Goal: Task Accomplishment & Management: Manage account settings

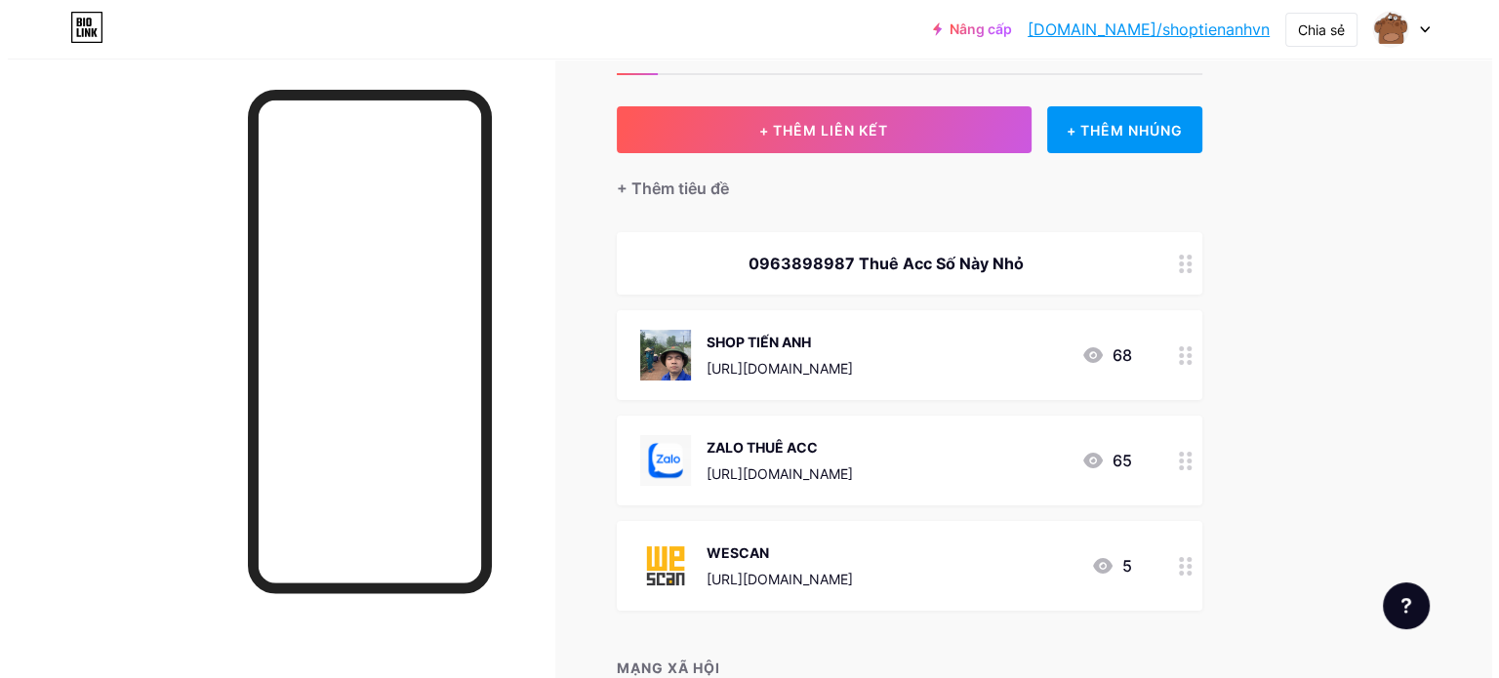
scroll to position [292, 0]
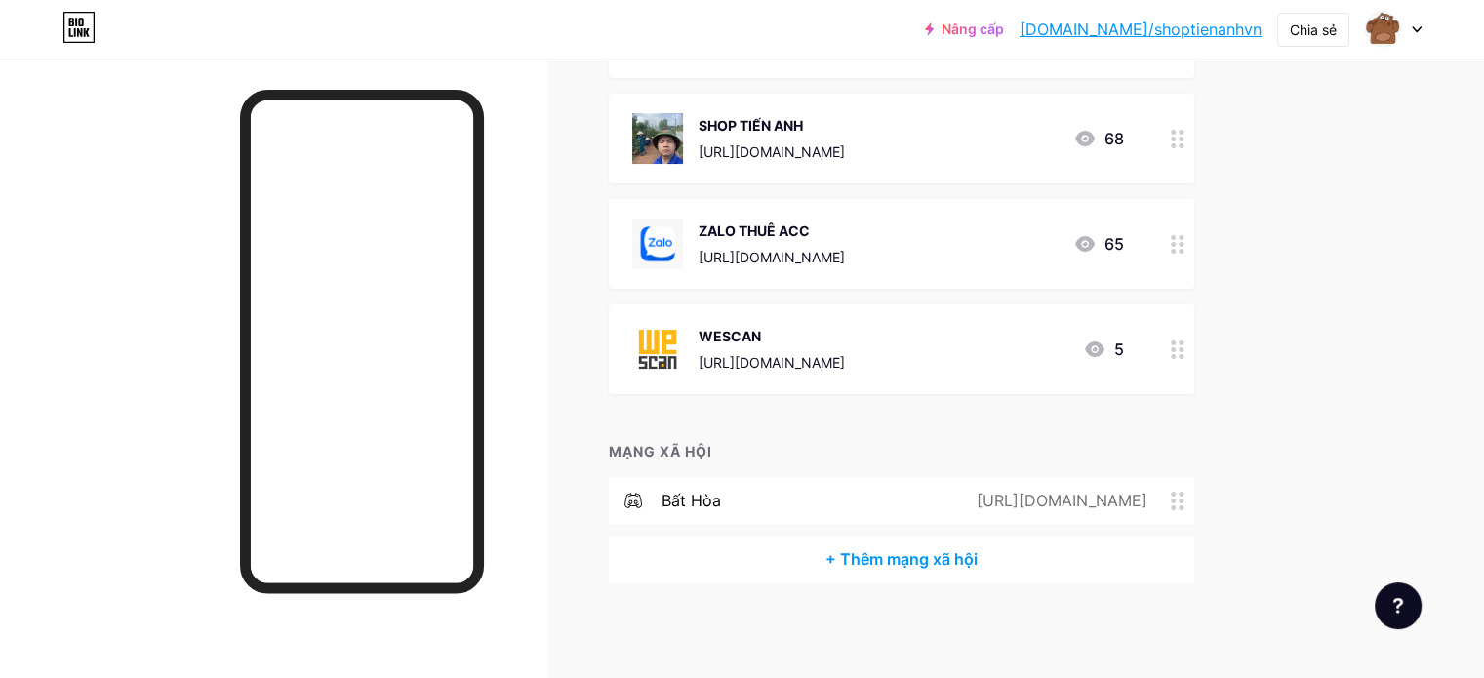
click at [978, 549] on font "+ Thêm mạng xã hội" at bounding box center [901, 559] width 152 height 20
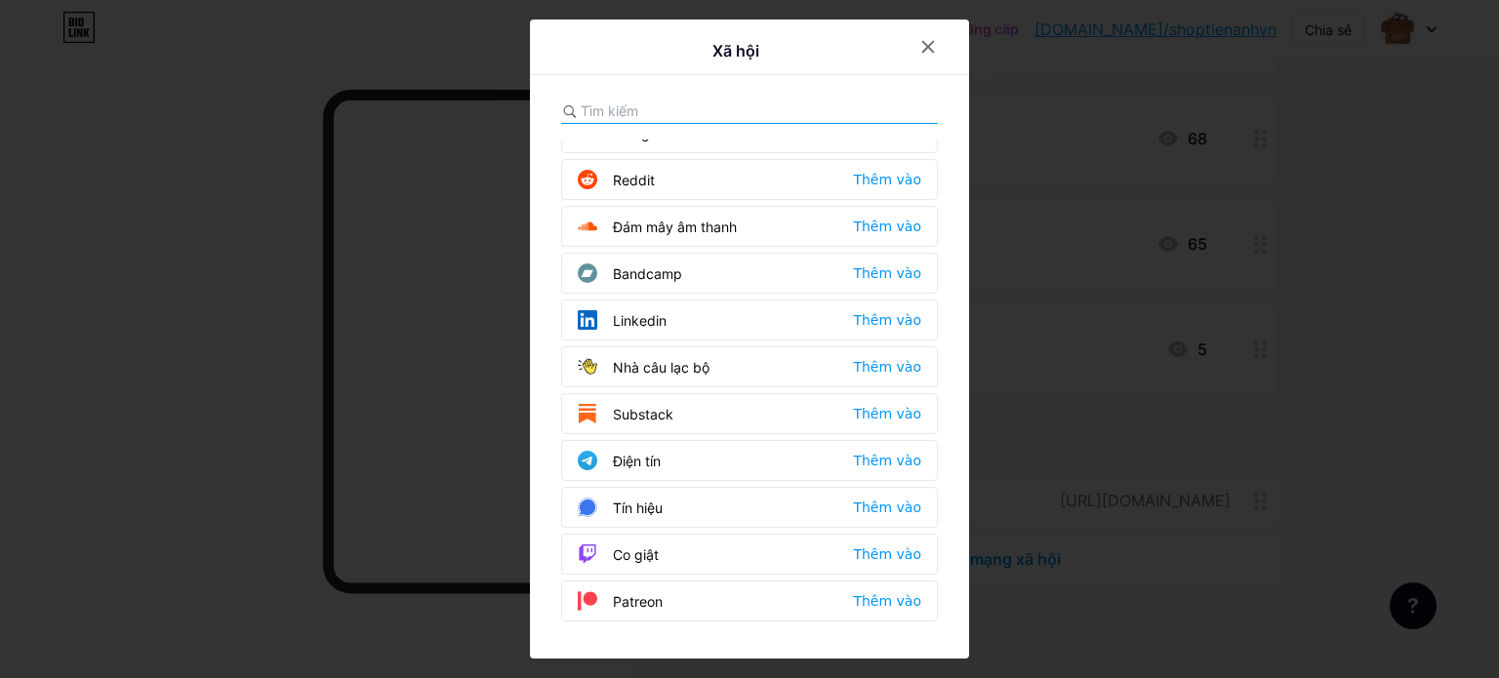
scroll to position [667, 0]
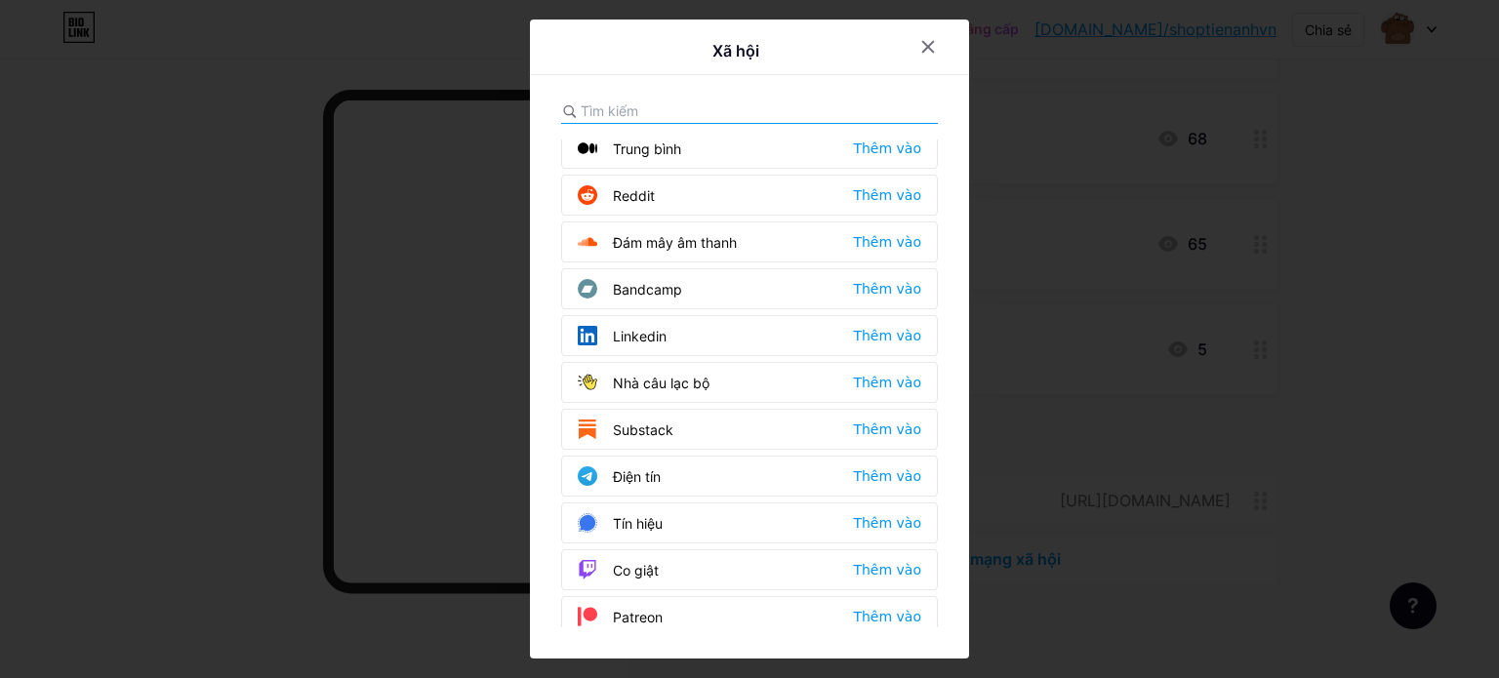
click at [656, 100] on input "text" at bounding box center [689, 110] width 216 height 20
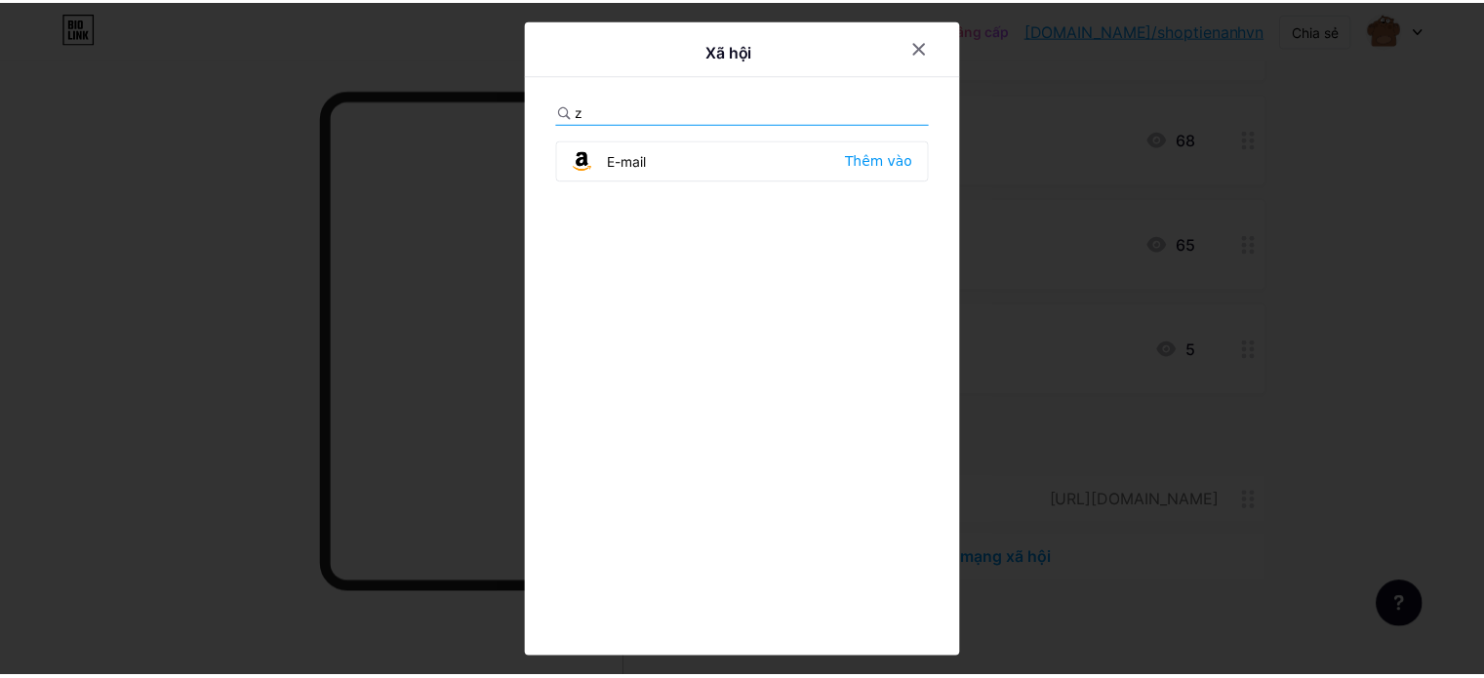
scroll to position [0, 0]
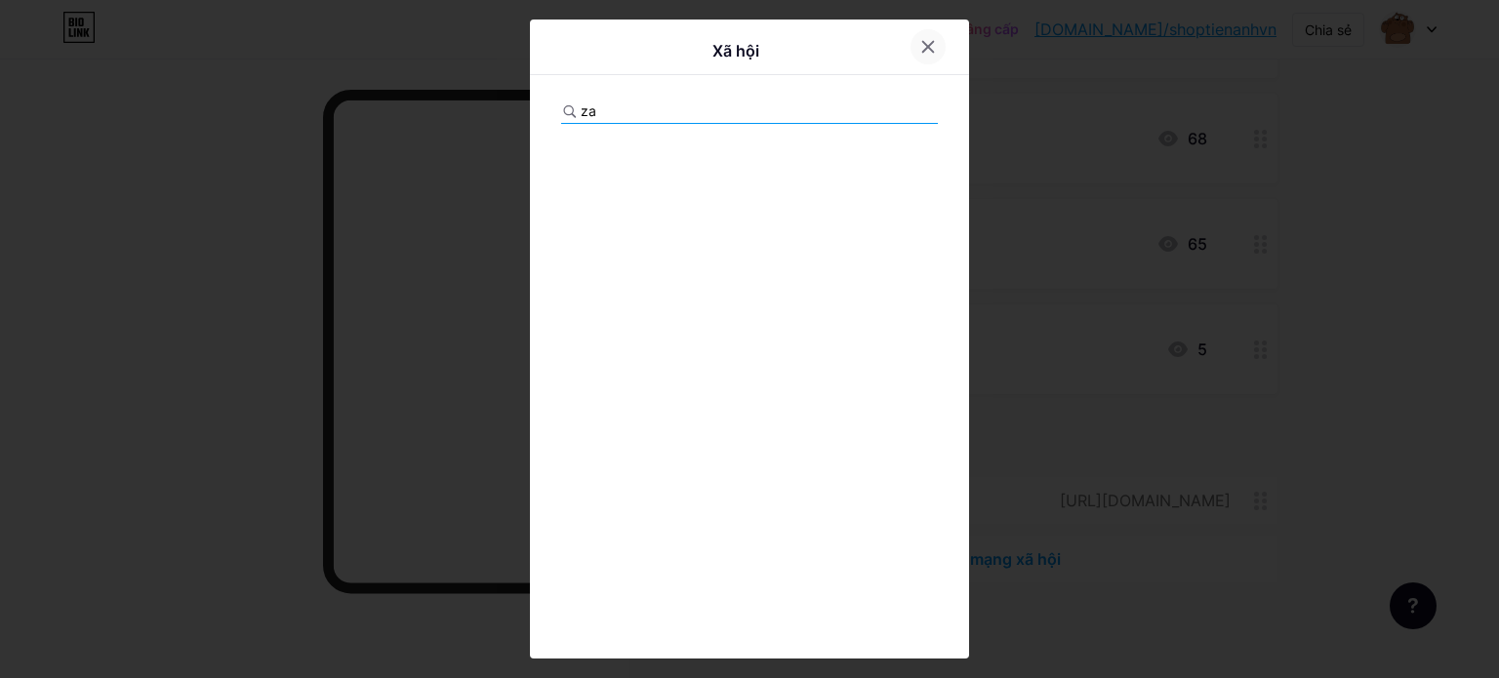
type input "za"
click at [928, 48] on icon at bounding box center [928, 47] width 16 height 16
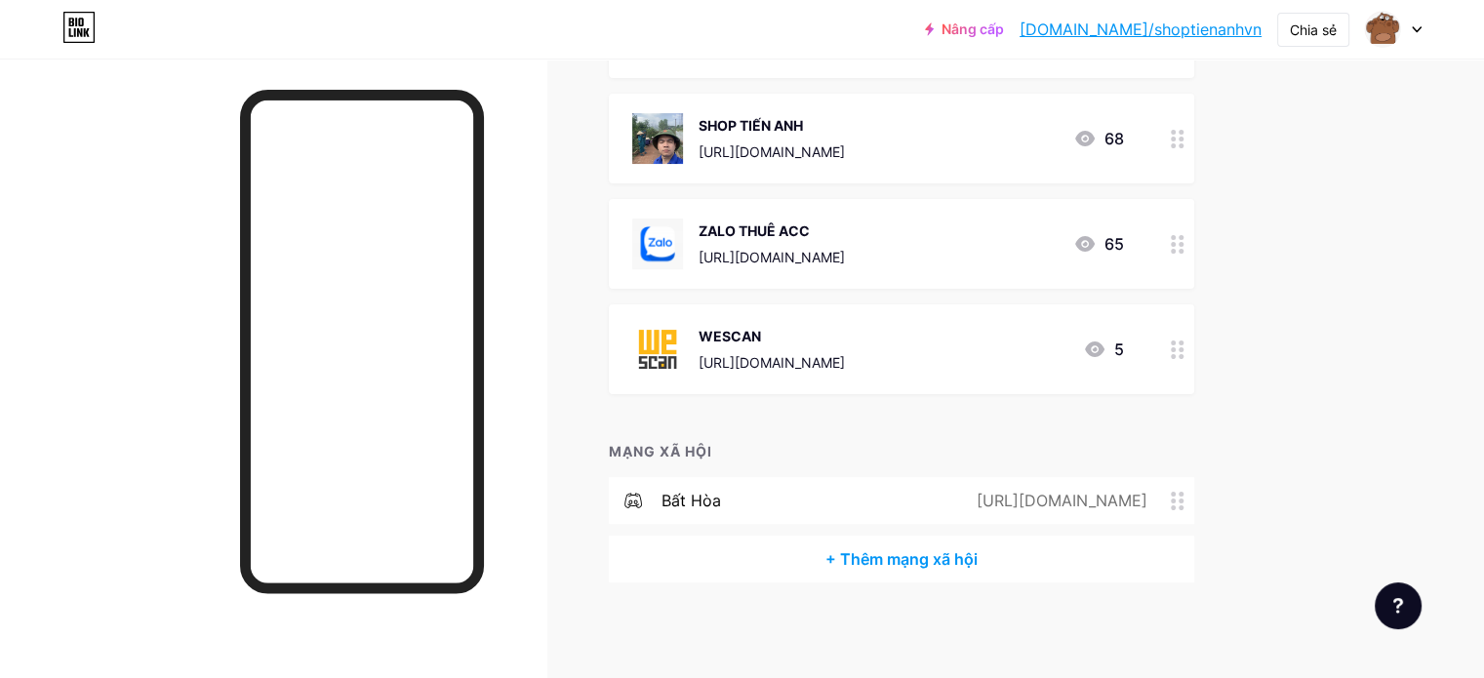
click at [994, 249] on div "ZALO THUÊ ACC [URL][DOMAIN_NAME] 65" at bounding box center [878, 244] width 492 height 51
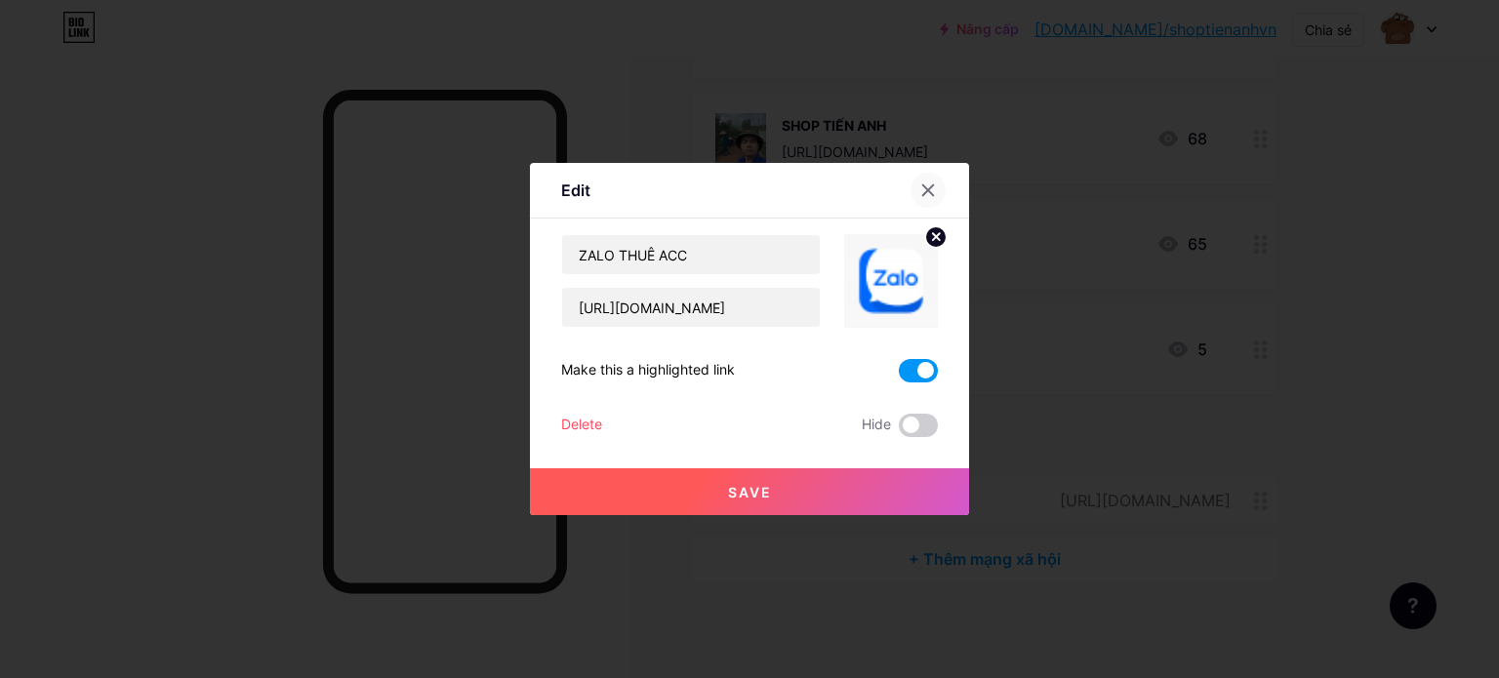
click at [937, 190] on div at bounding box center [927, 190] width 35 height 35
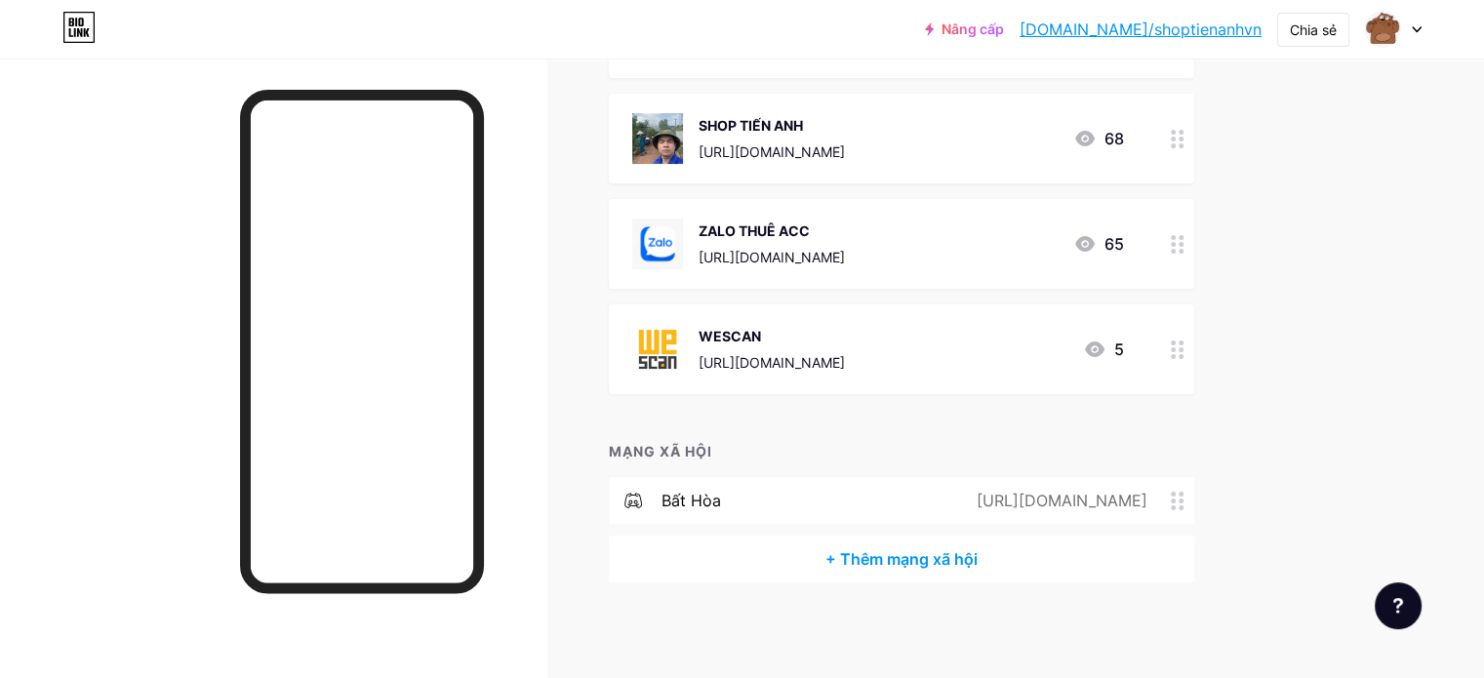
drag, startPoint x: 1433, startPoint y: 416, endPoint x: 1428, endPoint y: 511, distance: 95.7
click at [1433, 414] on div "Nâng cấp [DOMAIN_NAME]/shopti... [DOMAIN_NAME]/shoptienanhvn Chia sẻ Chuyển đổi…" at bounding box center [742, 194] width 1484 height 972
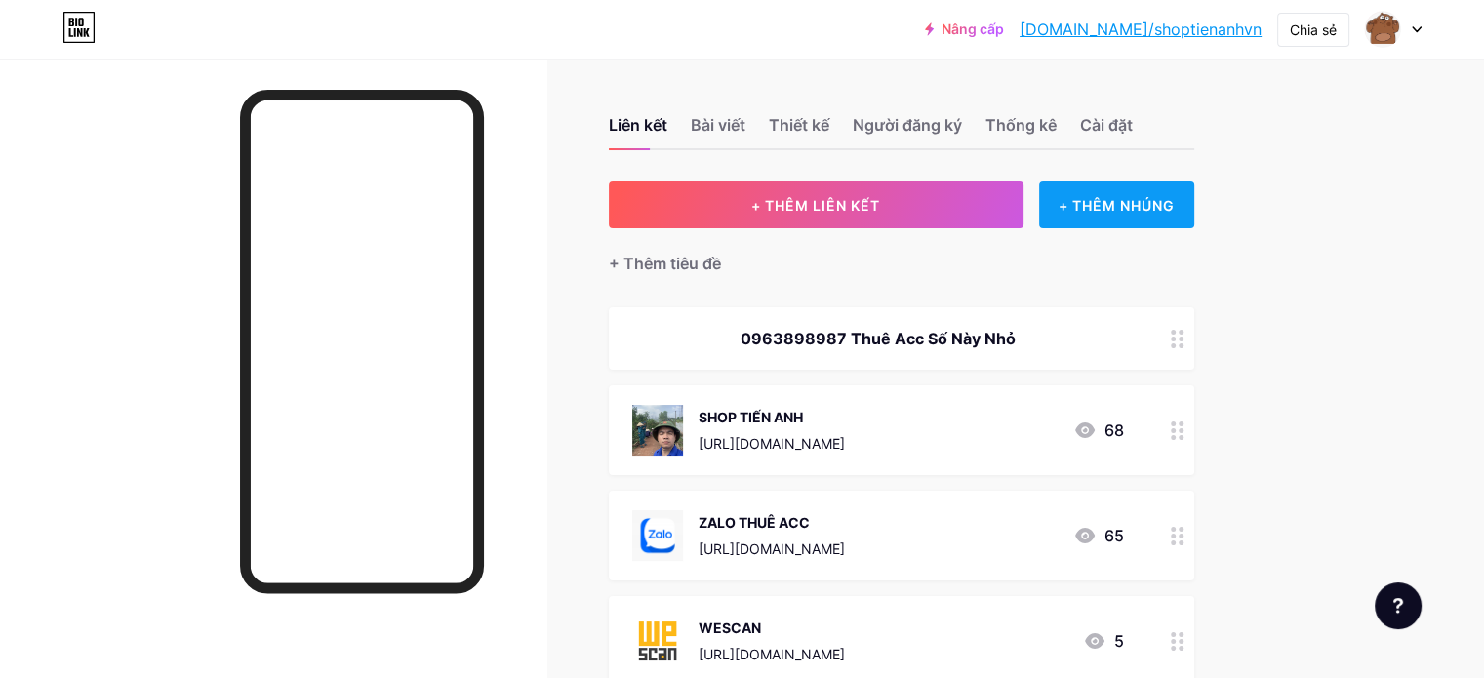
click at [1140, 198] on font "+ THÊM NHÚNG" at bounding box center [1117, 205] width 116 height 17
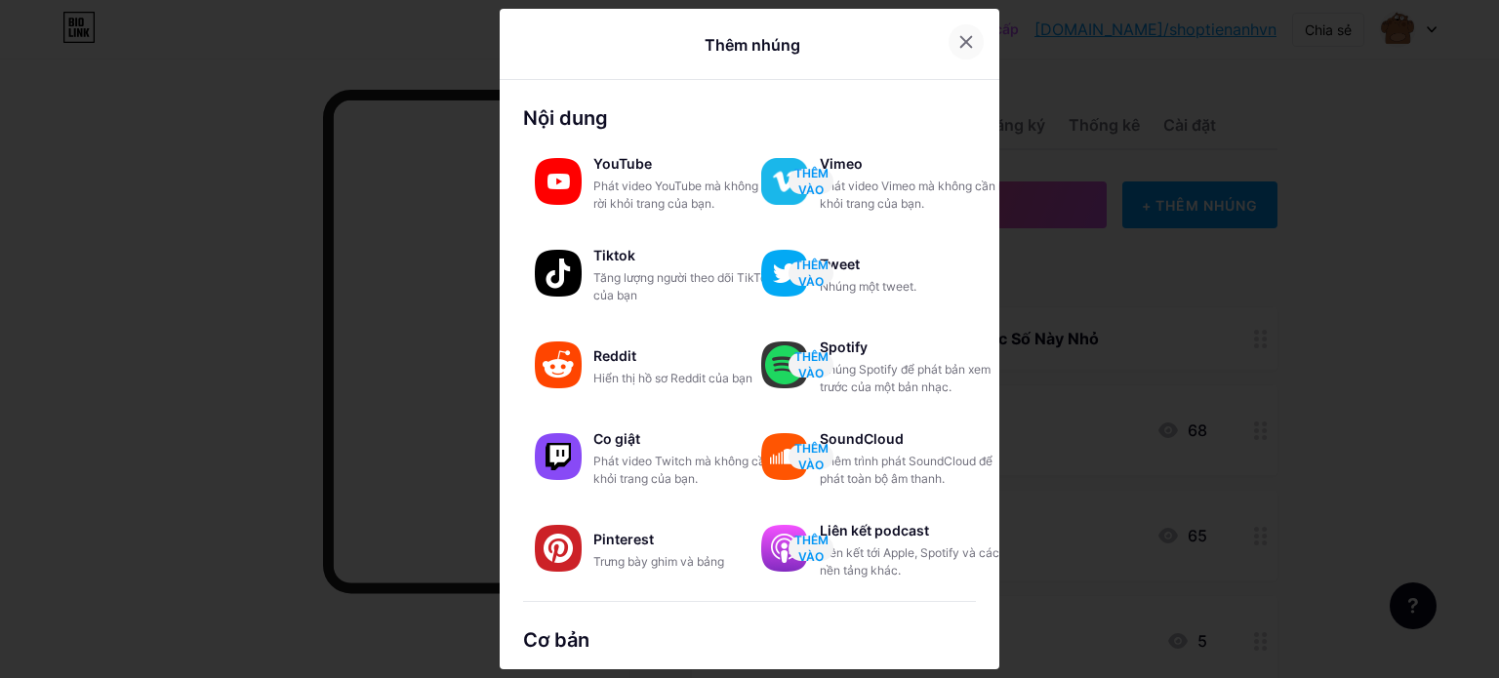
click at [961, 46] on icon at bounding box center [966, 42] width 11 height 11
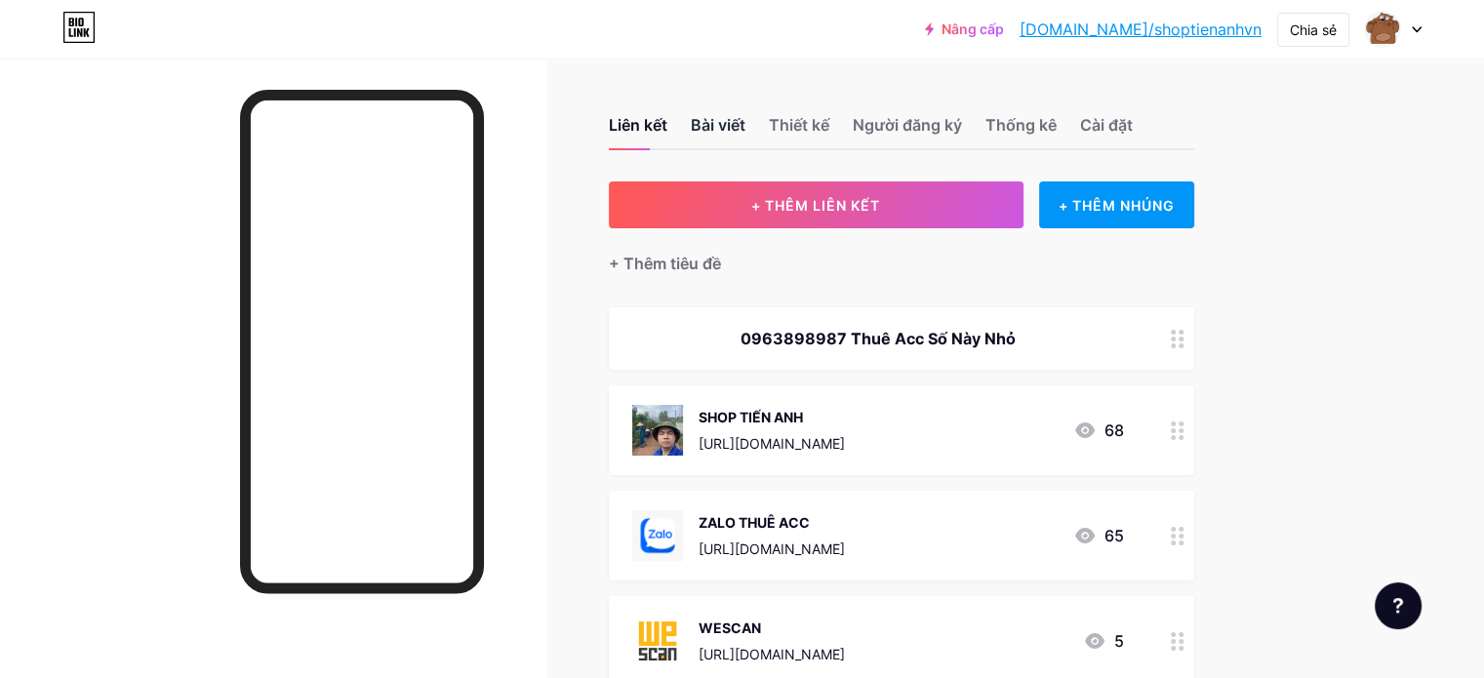
click at [745, 123] on font "Bài viết" at bounding box center [718, 125] width 55 height 20
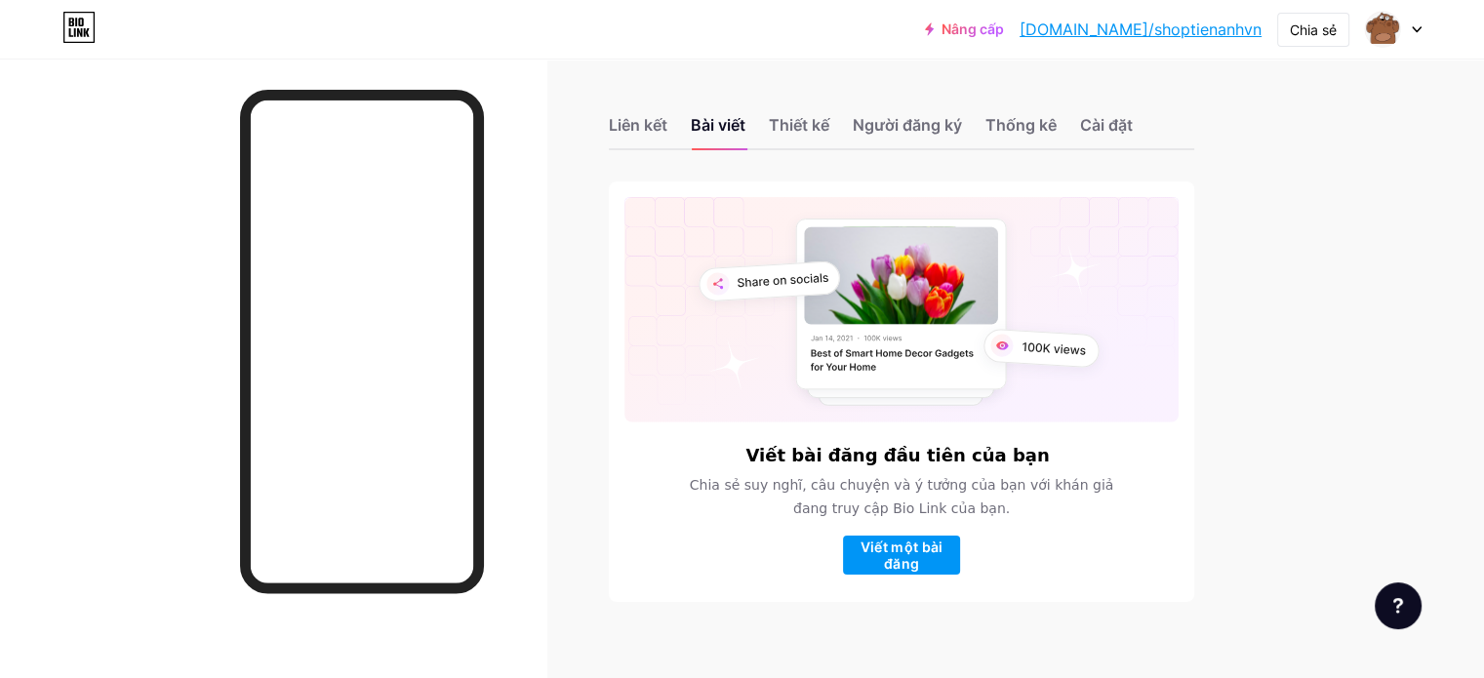
click at [882, 108] on div "Liên kết Bài viết Thiết kế Người đăng ký Thống kê Cài đặt" at bounding box center [901, 116] width 585 height 68
click at [829, 136] on div "Thiết kế" at bounding box center [799, 130] width 60 height 35
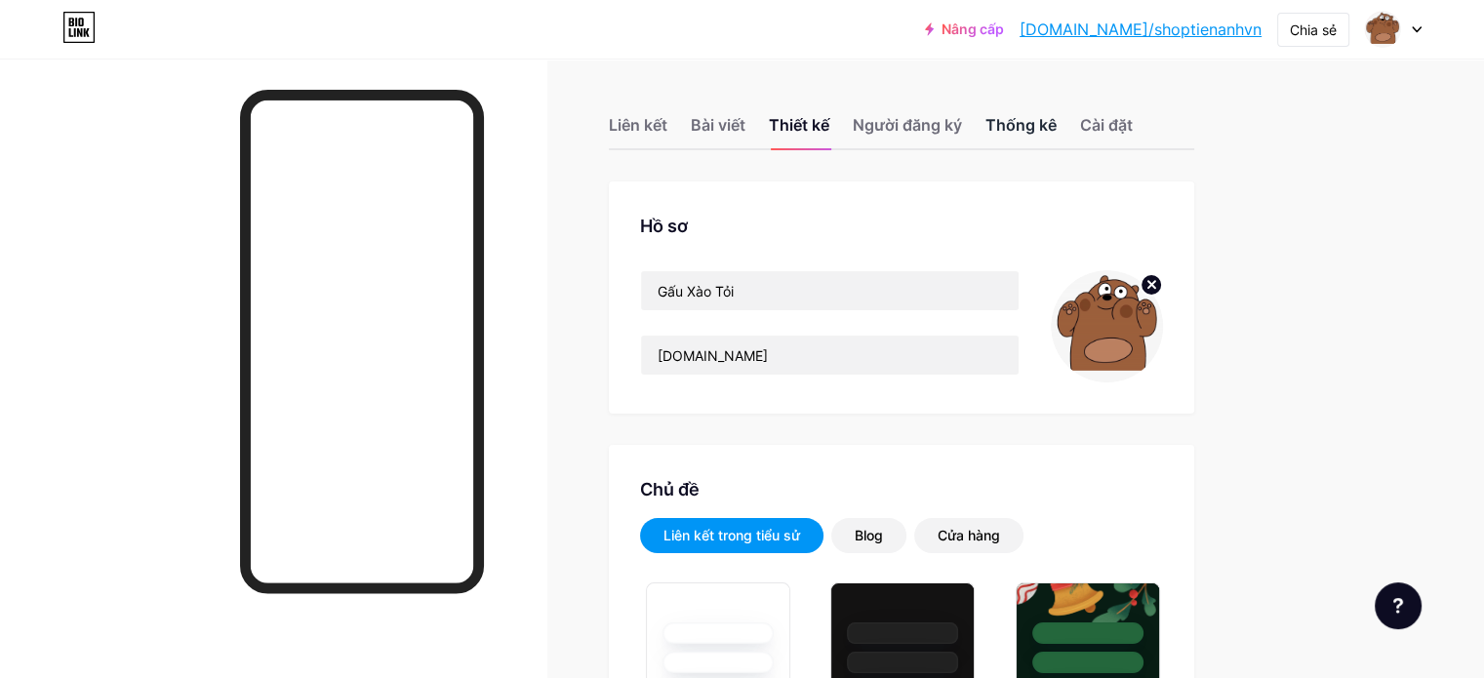
click at [1057, 127] on font "Thống kê" at bounding box center [1020, 125] width 71 height 20
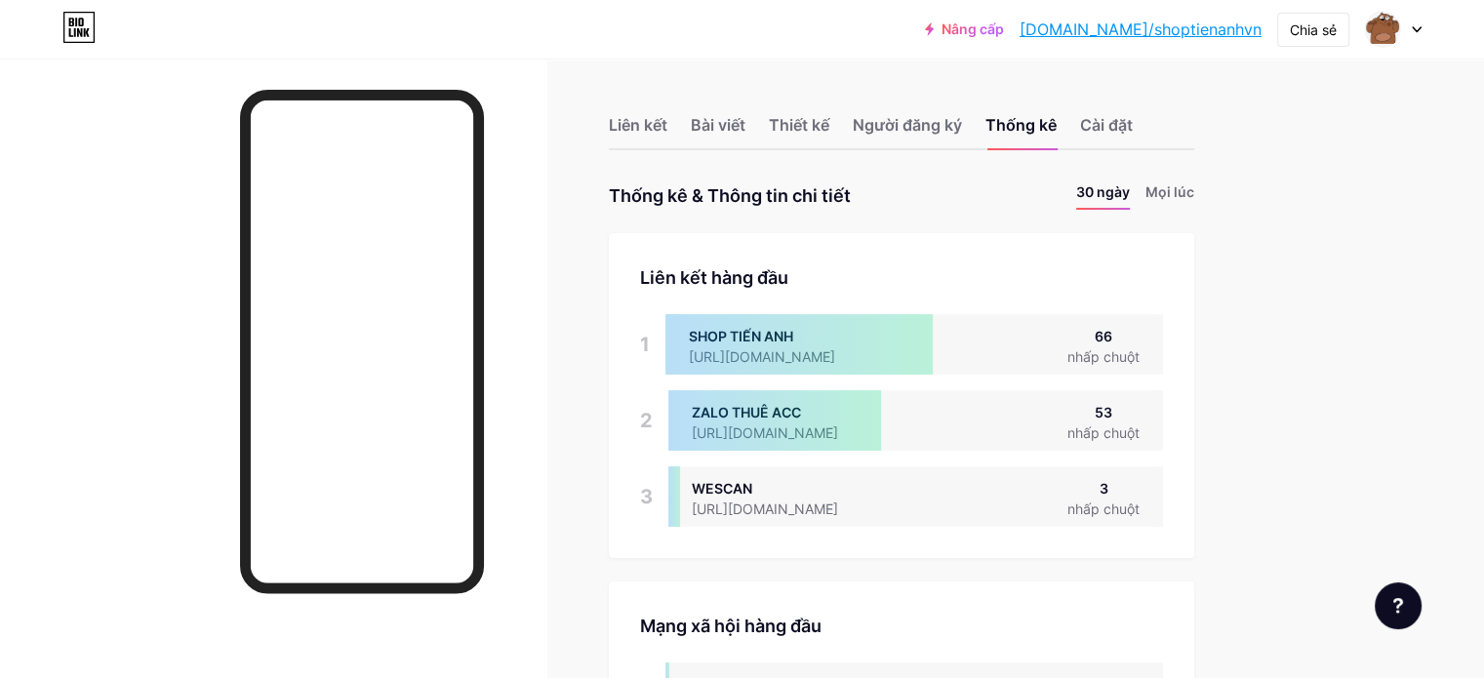
scroll to position [678, 1483]
click at [1157, 129] on div "Liên kết Bài viết Thiết kế Người đăng ký Thống kê Cài đặt" at bounding box center [901, 116] width 585 height 68
click at [1133, 129] on font "Cài đặt" at bounding box center [1106, 125] width 53 height 20
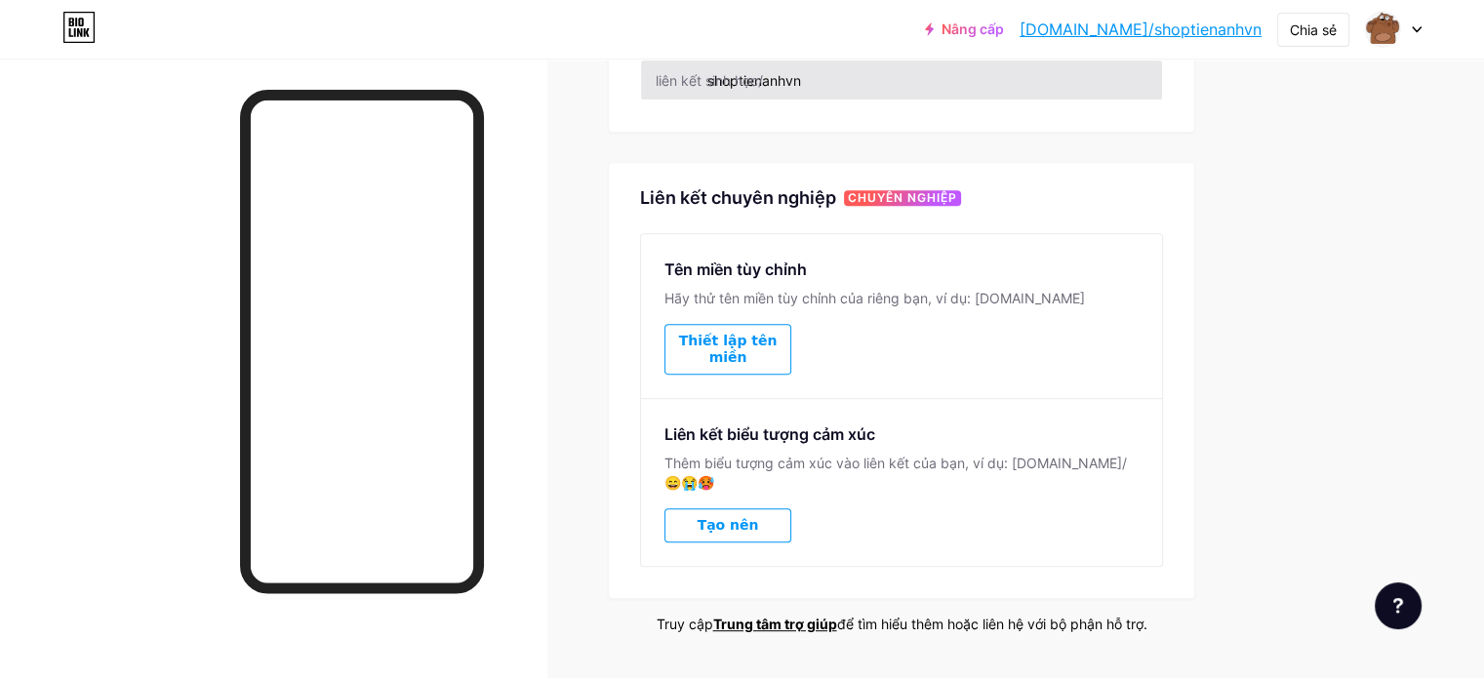
scroll to position [878, 0]
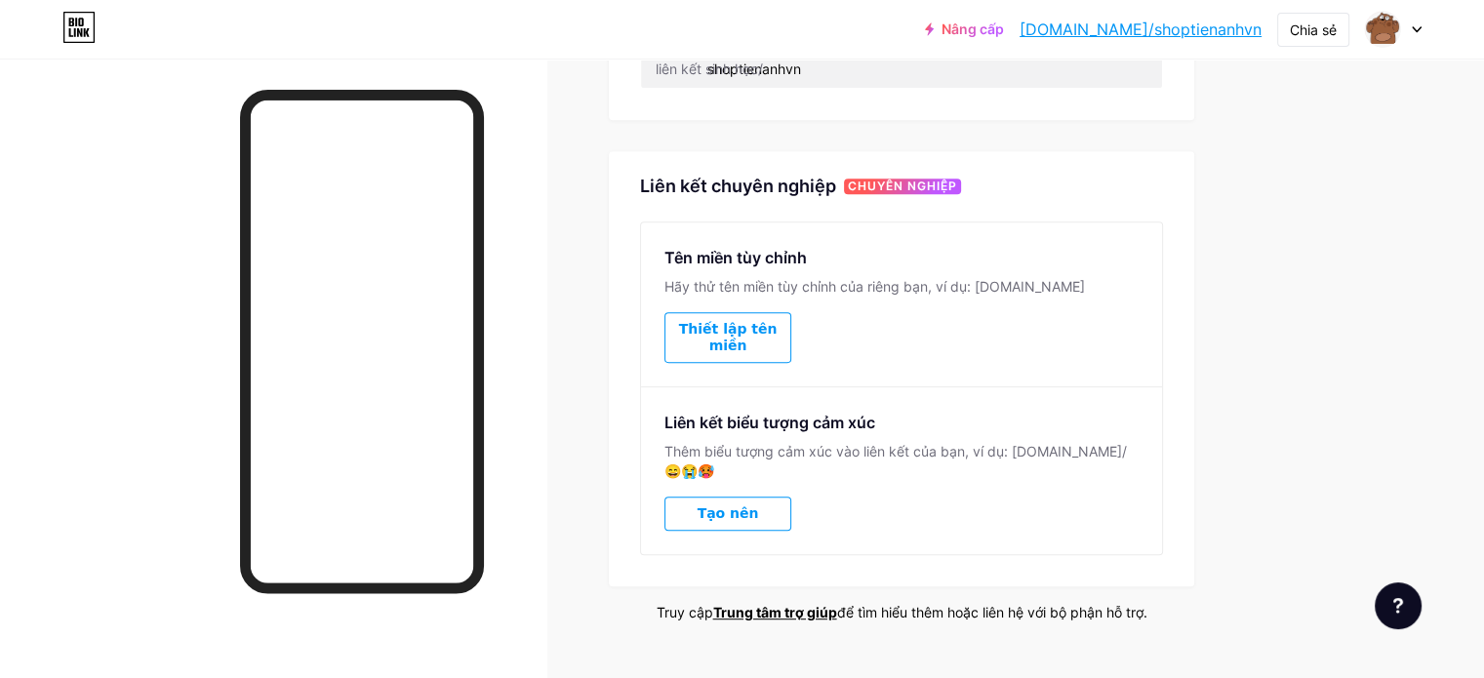
click at [778, 323] on font "Thiết lập tên miền" at bounding box center [728, 337] width 99 height 32
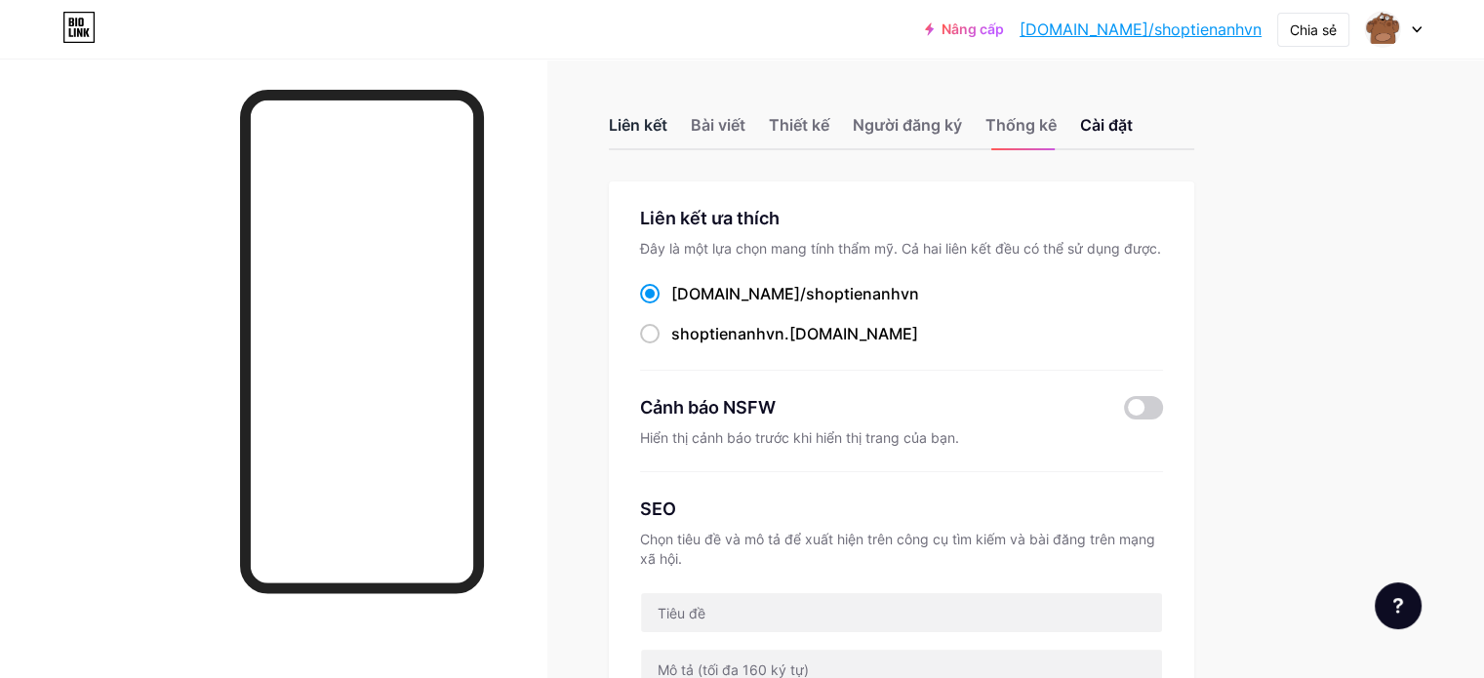
drag, startPoint x: 721, startPoint y: 100, endPoint x: 719, endPoint y: 123, distance: 23.5
click at [721, 103] on div "Liên kết Bài viết Thiết kế Người đăng ký Thống kê Cài đặt" at bounding box center [901, 116] width 585 height 68
click at [667, 128] on font "Liên kết" at bounding box center [638, 125] width 59 height 20
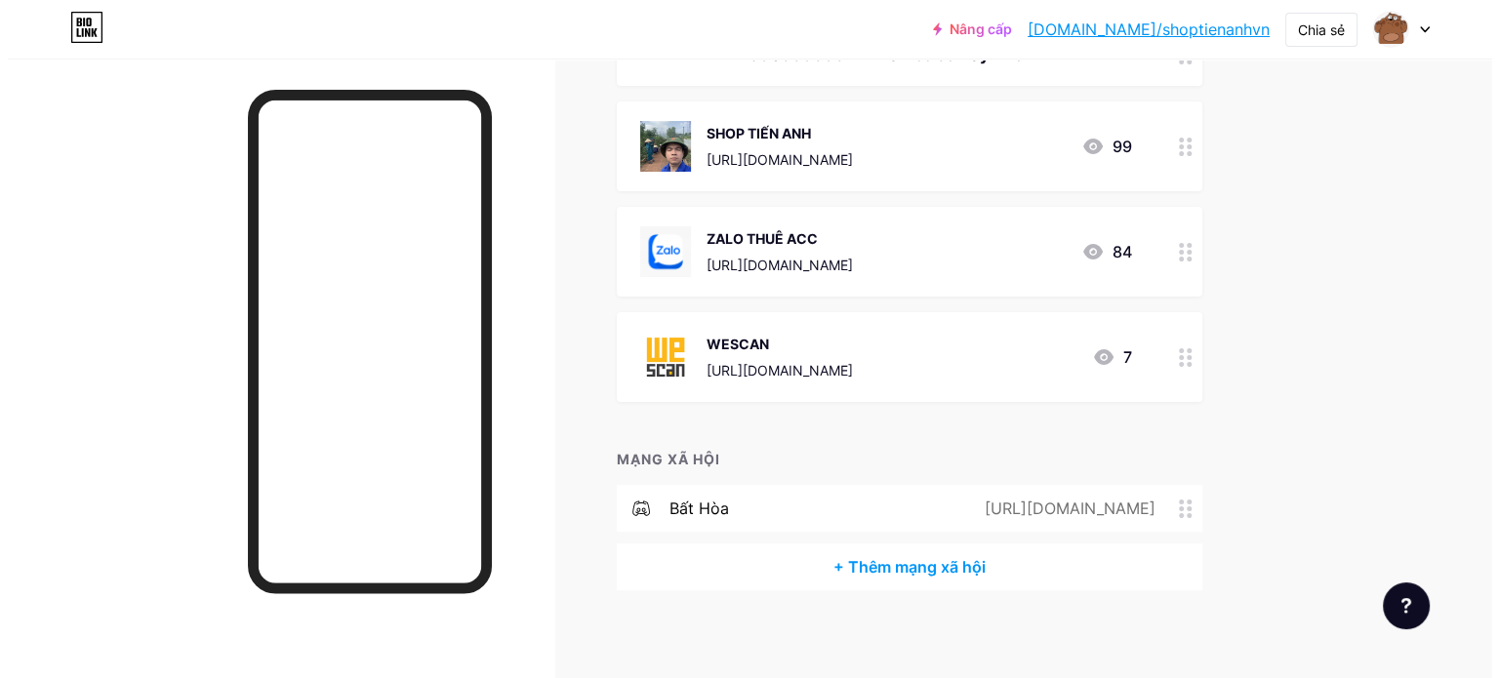
scroll to position [292, 0]
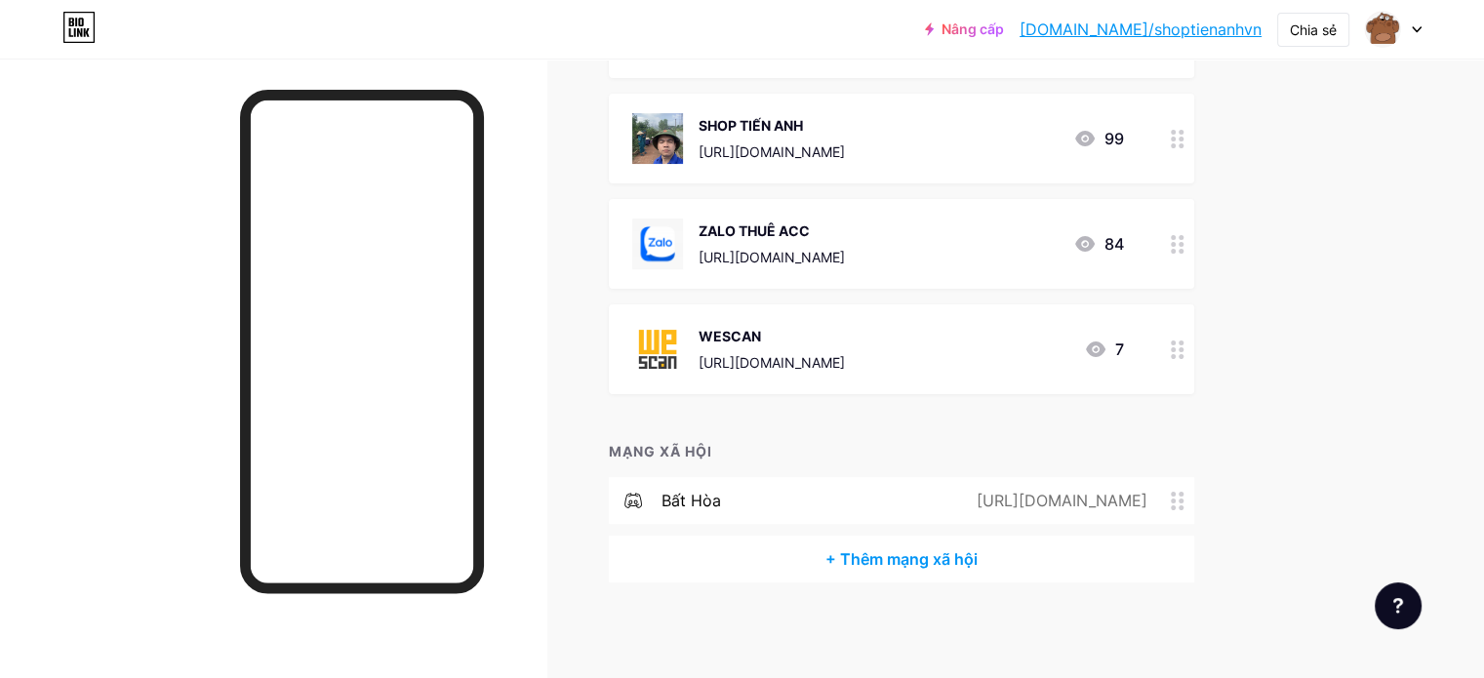
click at [1184, 245] on icon at bounding box center [1178, 244] width 14 height 19
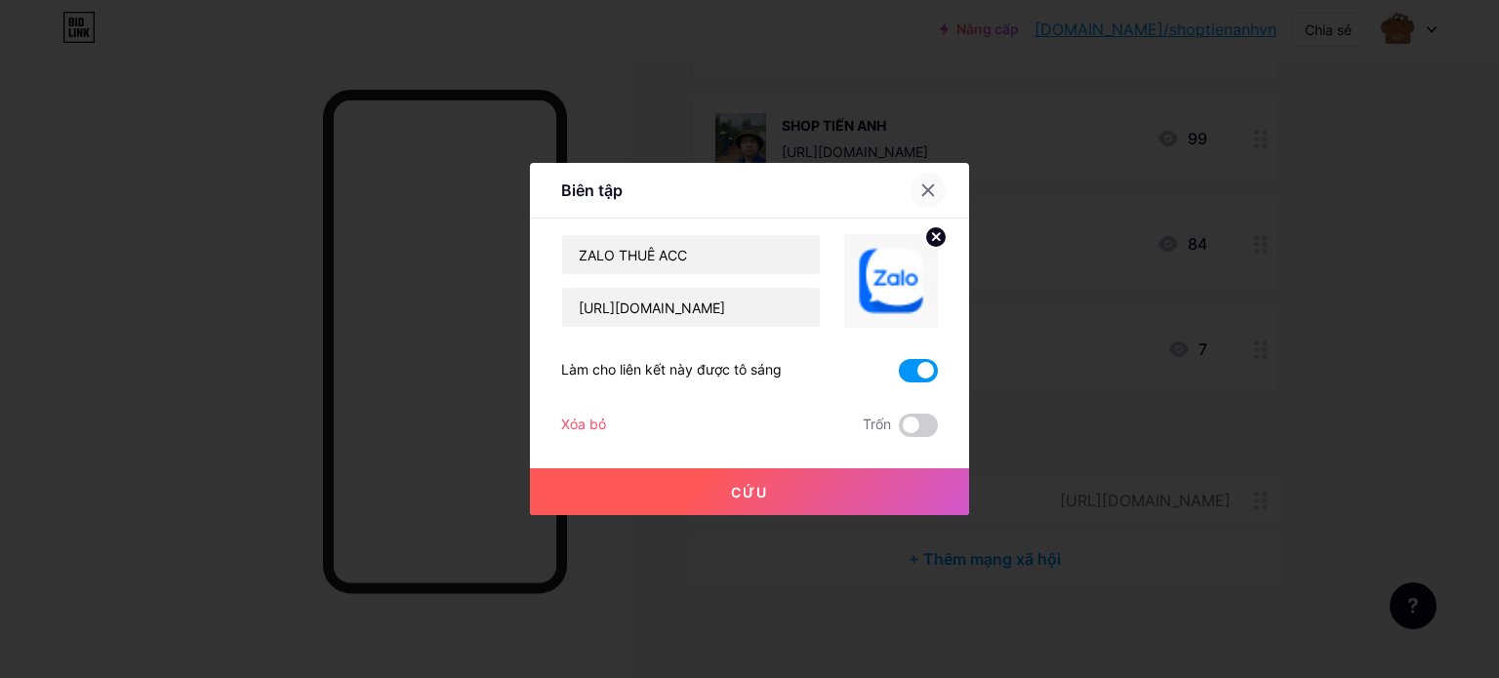
click at [937, 191] on div at bounding box center [927, 190] width 35 height 35
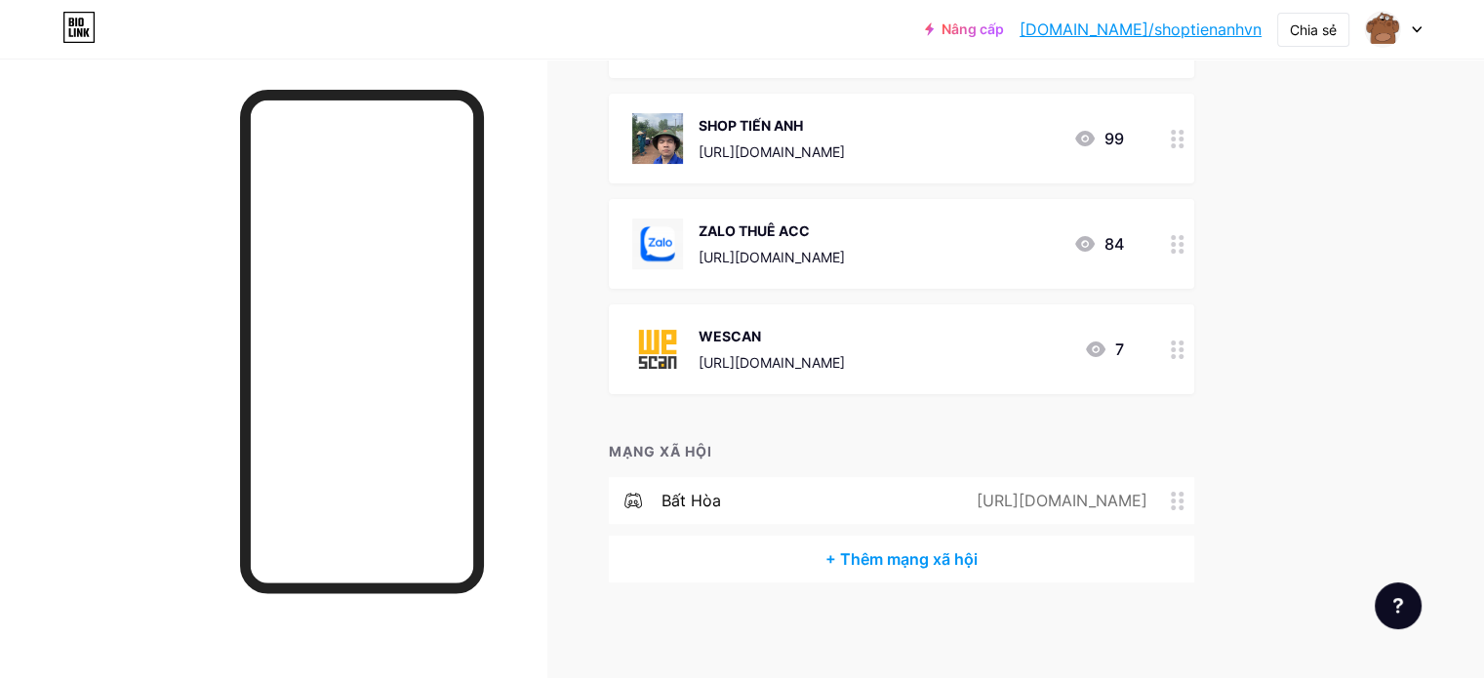
click at [1194, 146] on div at bounding box center [1177, 139] width 33 height 90
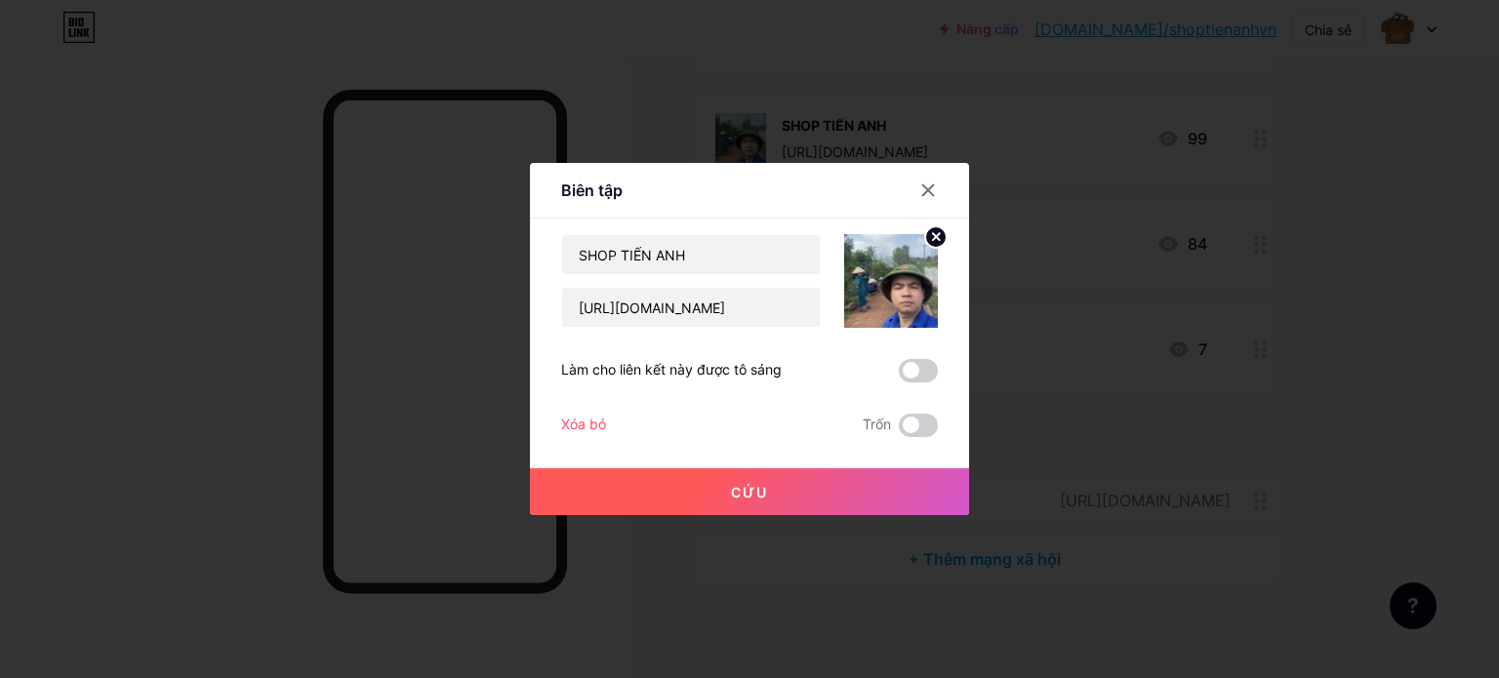
click at [906, 379] on span at bounding box center [918, 370] width 39 height 23
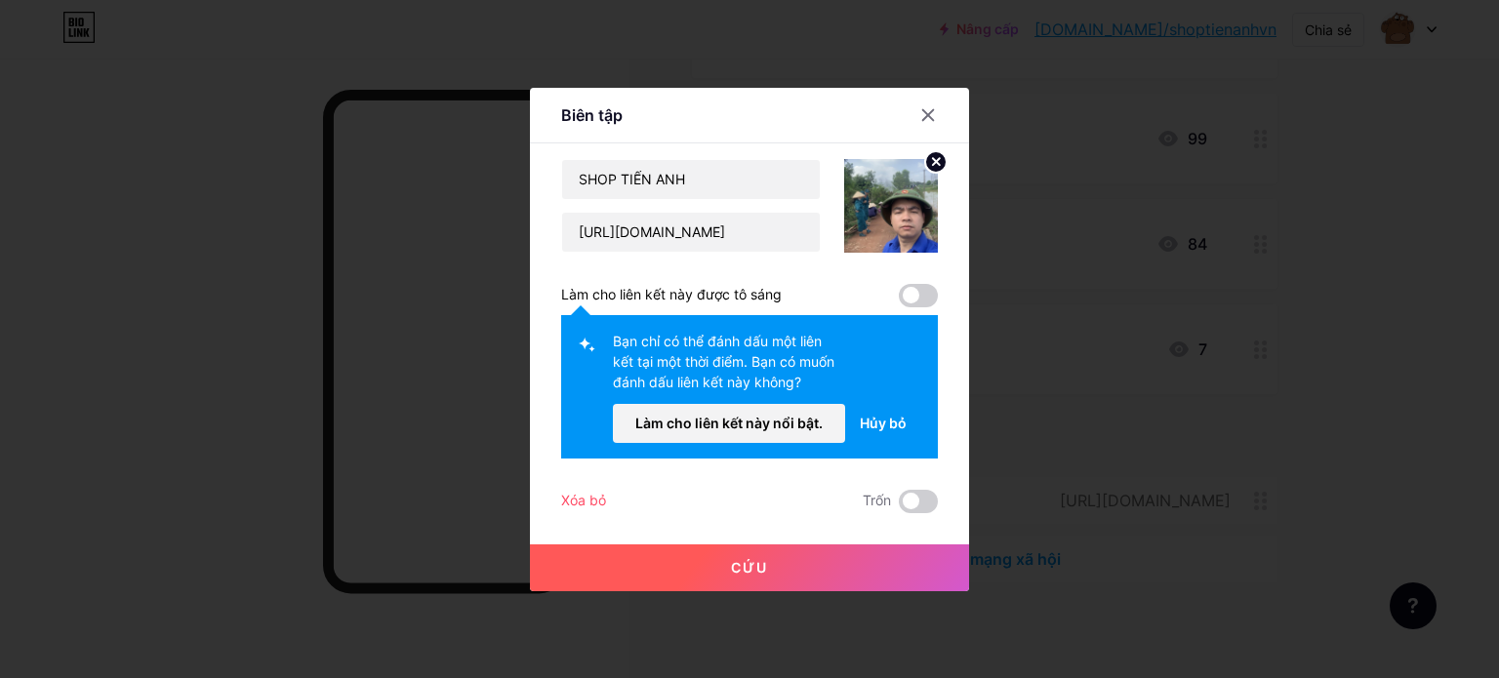
click at [909, 292] on span at bounding box center [918, 295] width 39 height 23
click at [789, 421] on font "Làm cho liên kết này nổi bật." at bounding box center [728, 423] width 187 height 17
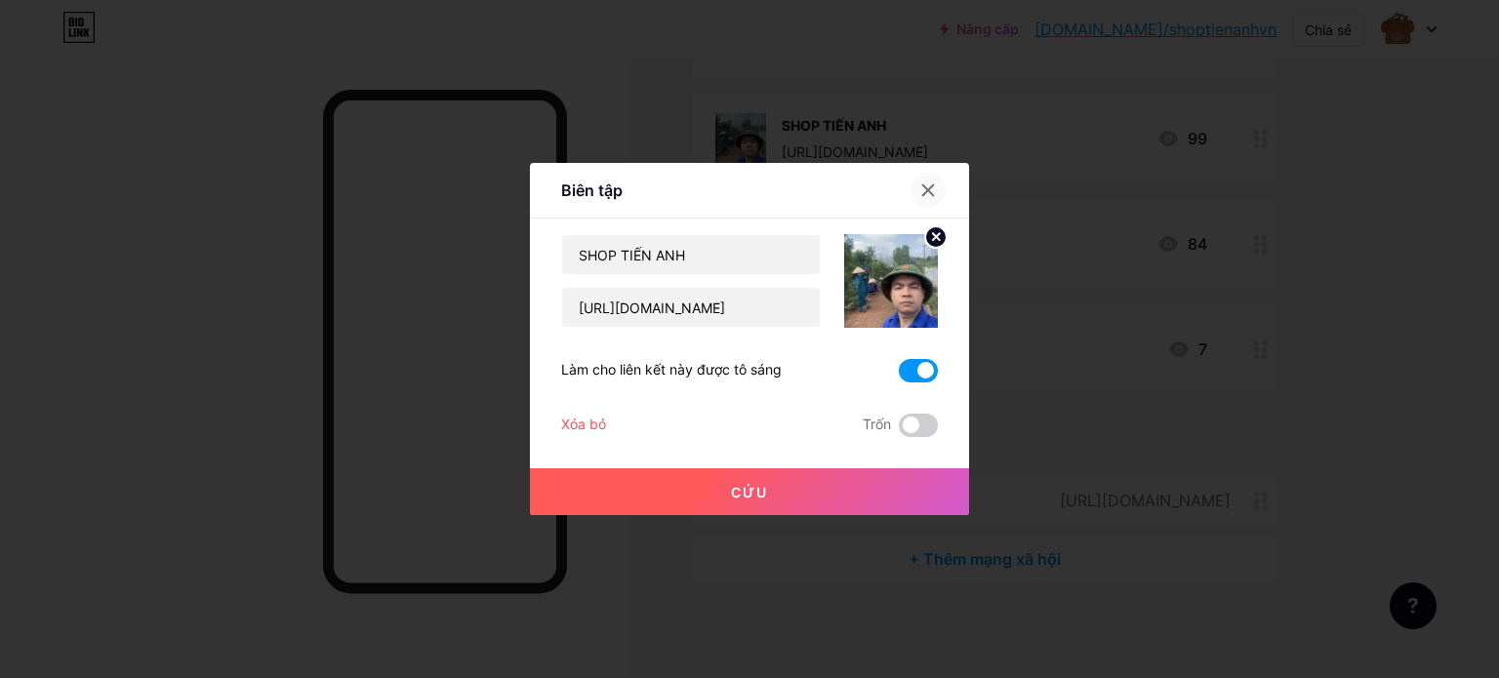
click at [927, 185] on icon at bounding box center [928, 190] width 16 height 16
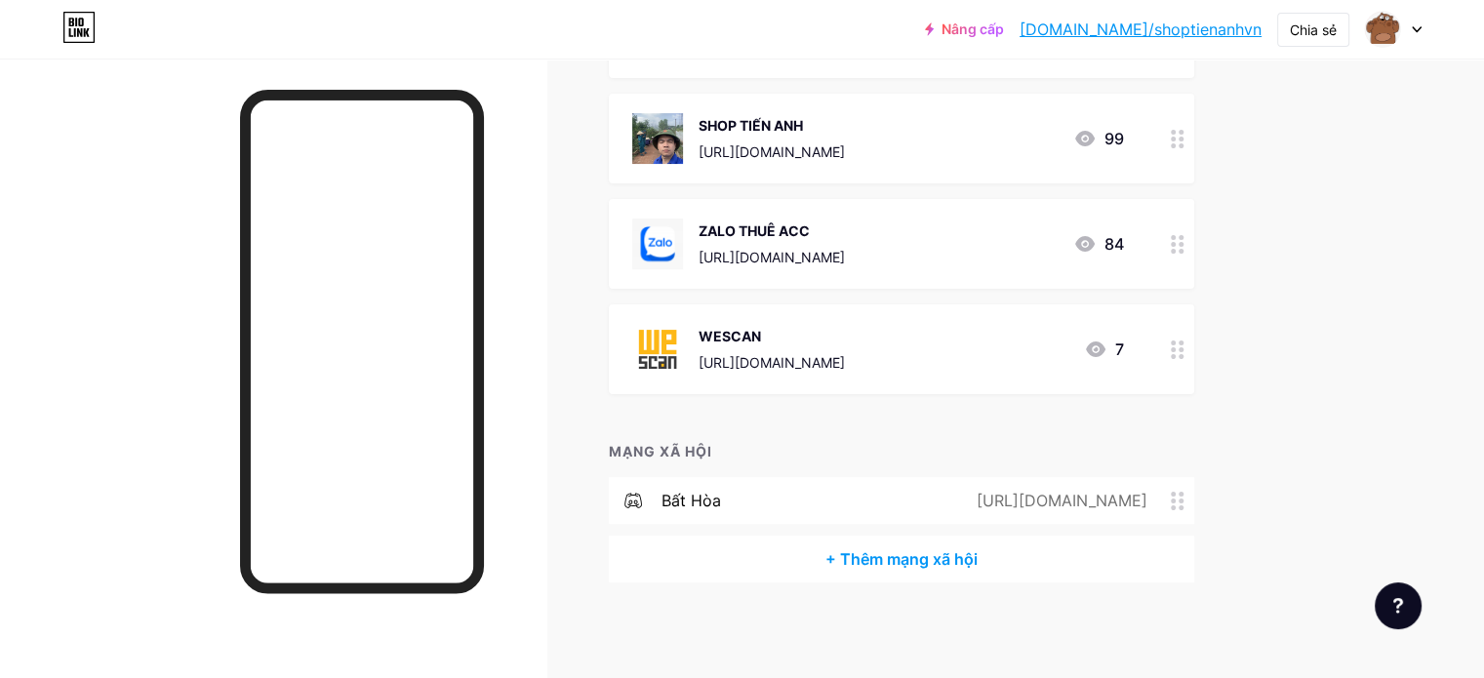
click at [978, 552] on font "+ Thêm mạng xã hội" at bounding box center [901, 559] width 152 height 20
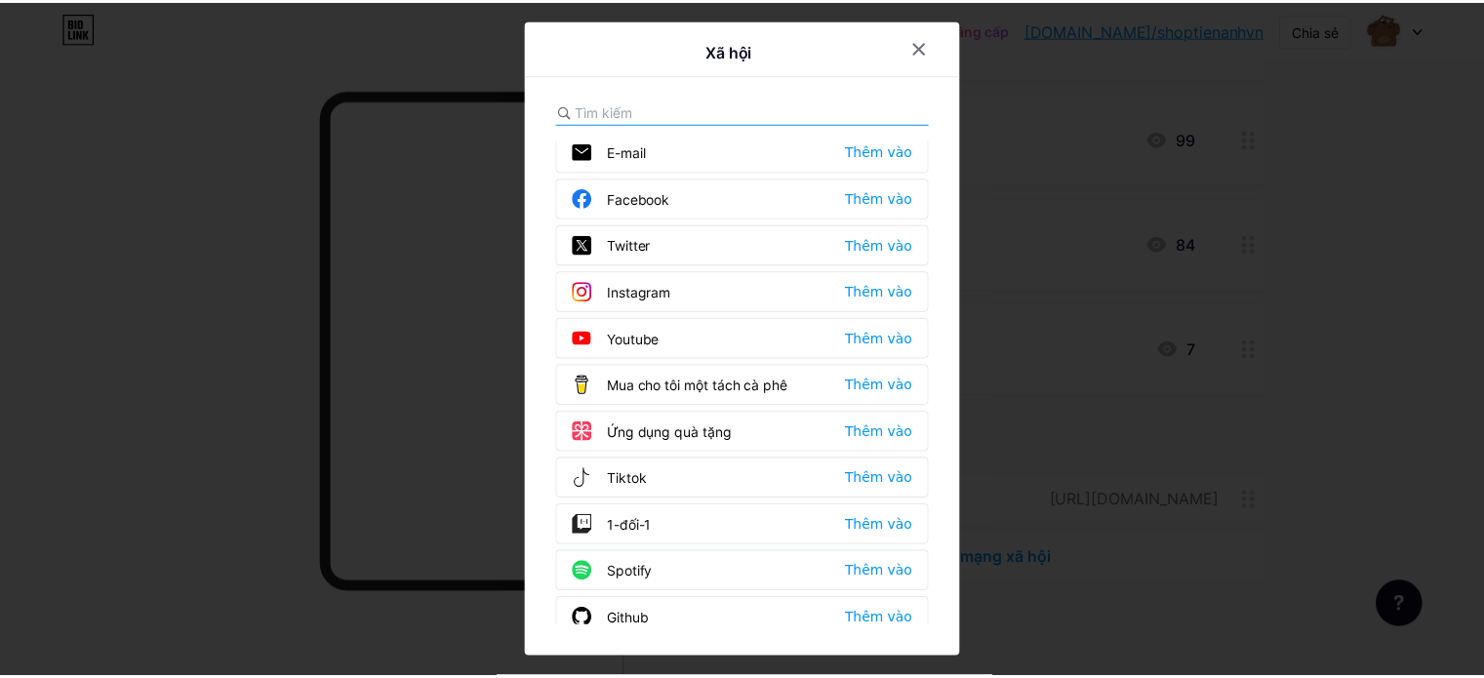
scroll to position [0, 0]
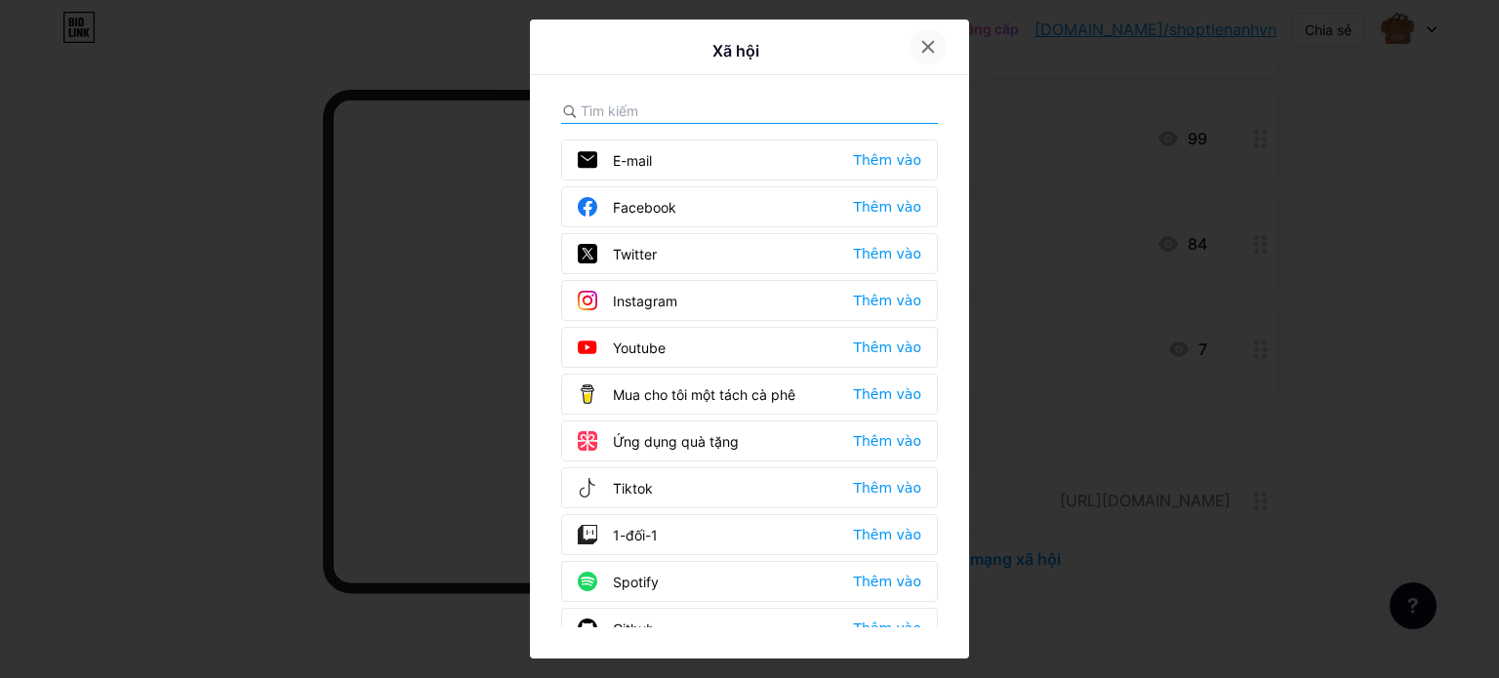
click at [921, 54] on icon at bounding box center [928, 47] width 16 height 16
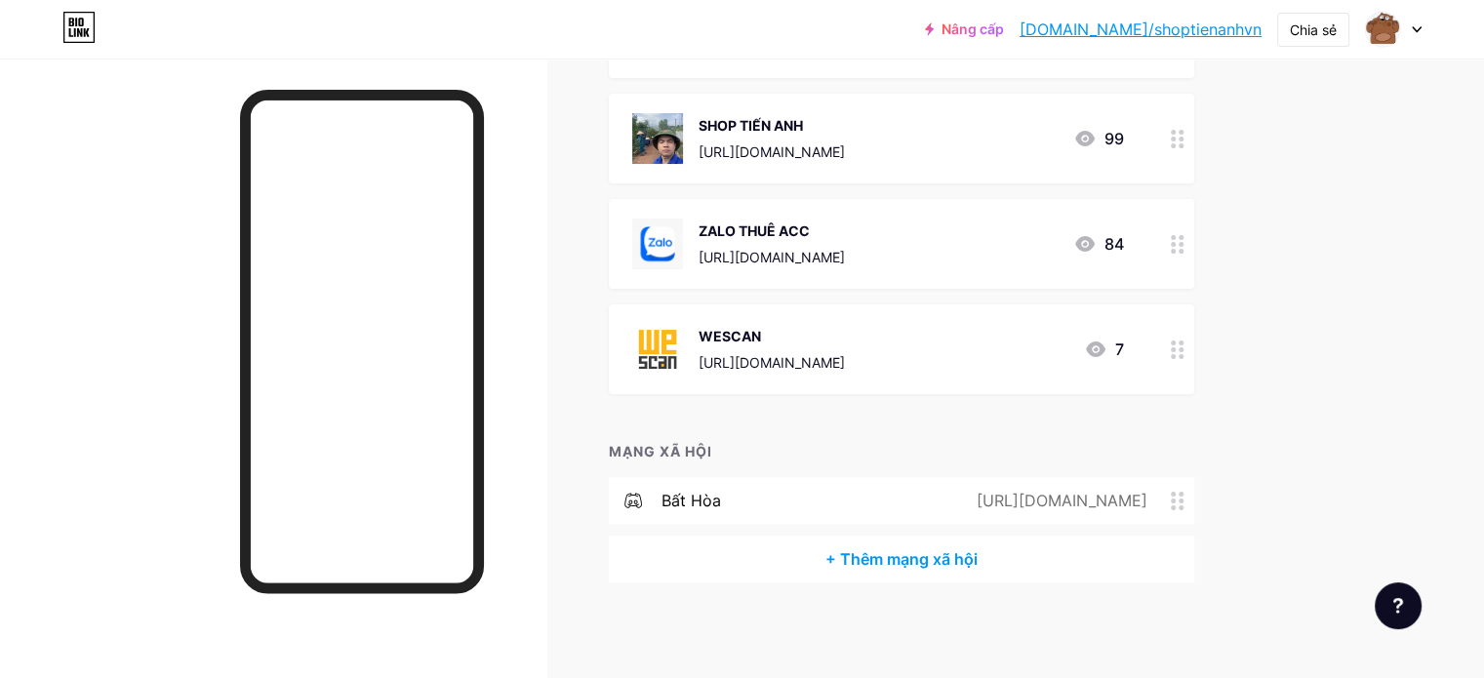
click at [1414, 31] on icon at bounding box center [1417, 29] width 10 height 7
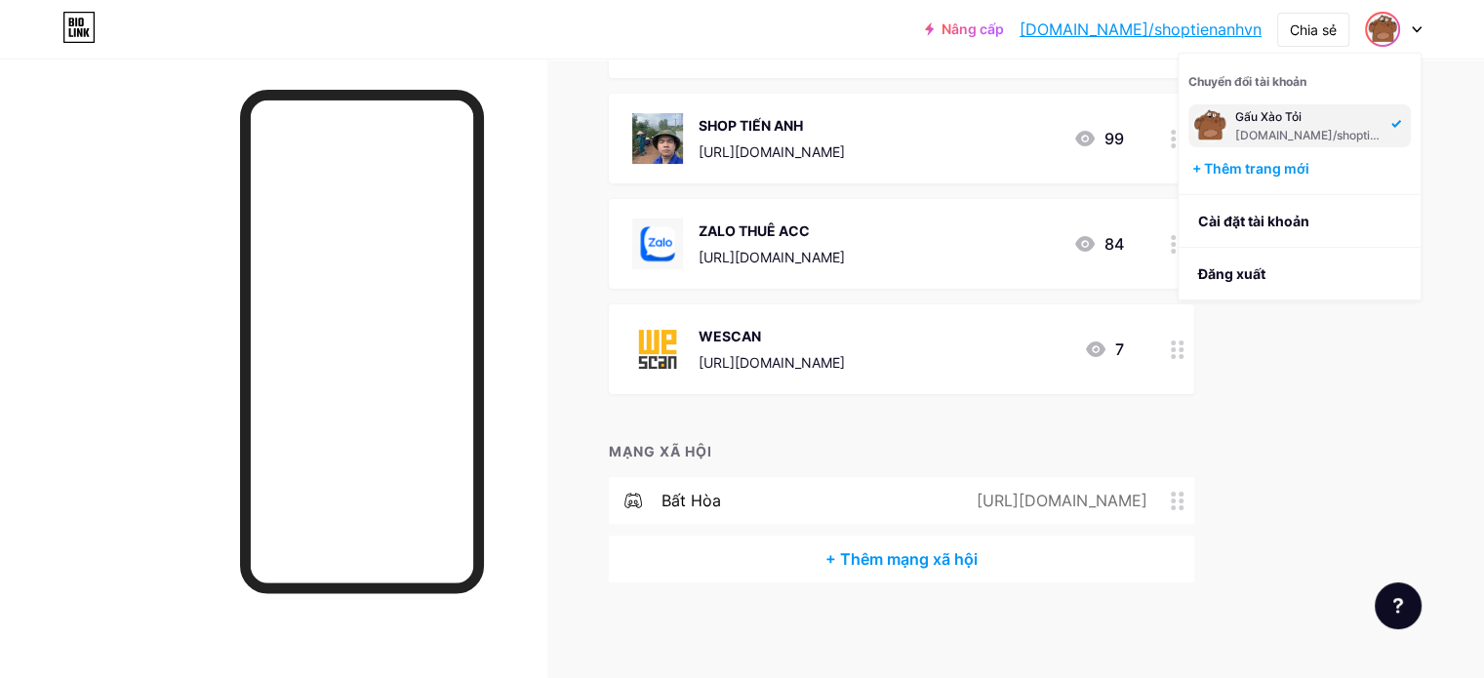
click at [1414, 30] on icon at bounding box center [1417, 29] width 10 height 7
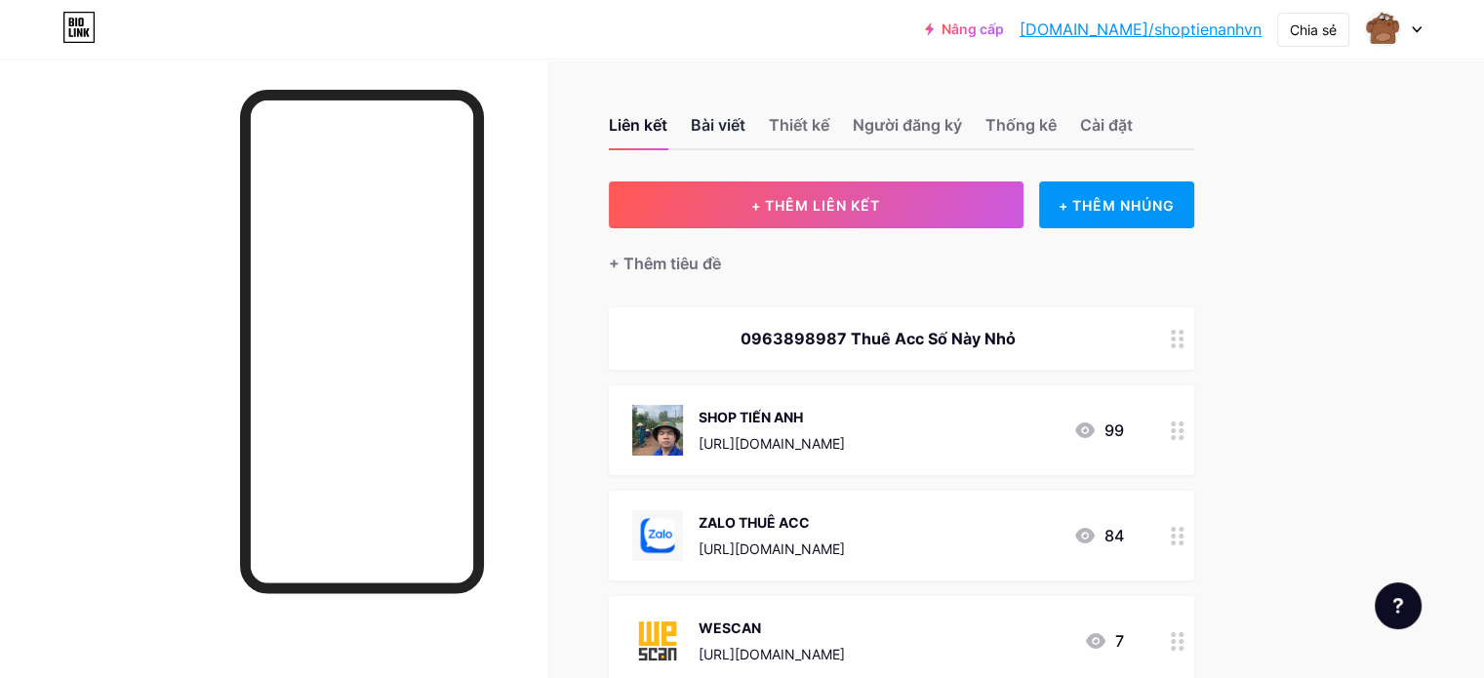
click at [745, 138] on div "Bài viết" at bounding box center [718, 130] width 55 height 35
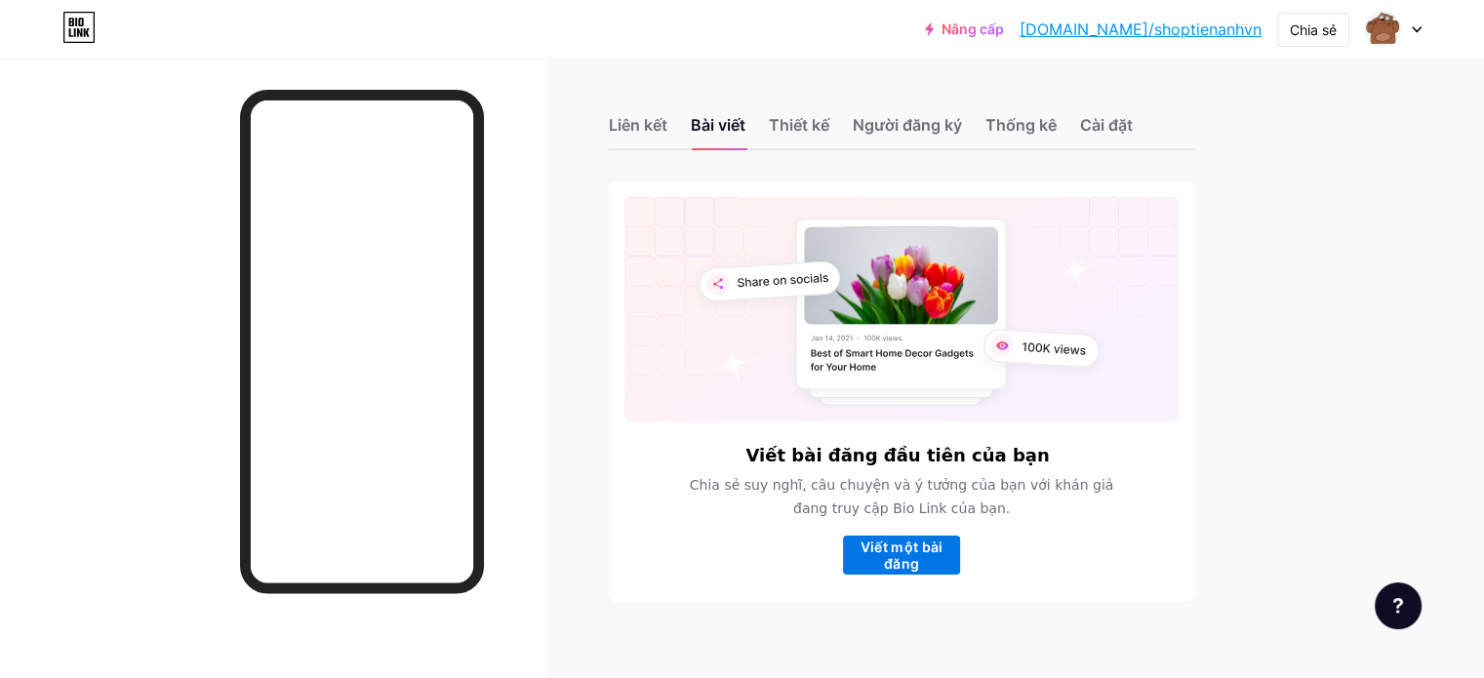
click at [943, 539] on font "Viết một bài đăng" at bounding box center [901, 555] width 83 height 33
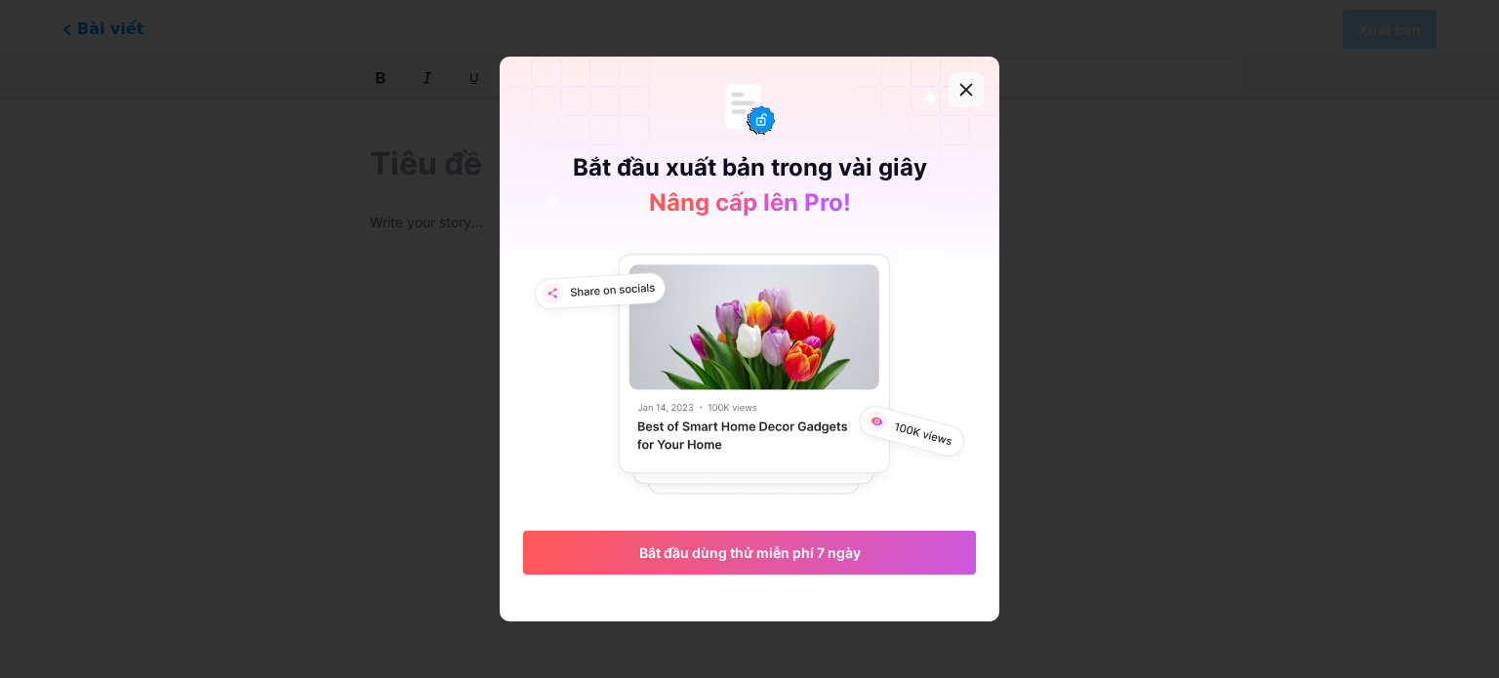
click at [974, 81] on div at bounding box center [965, 89] width 35 height 35
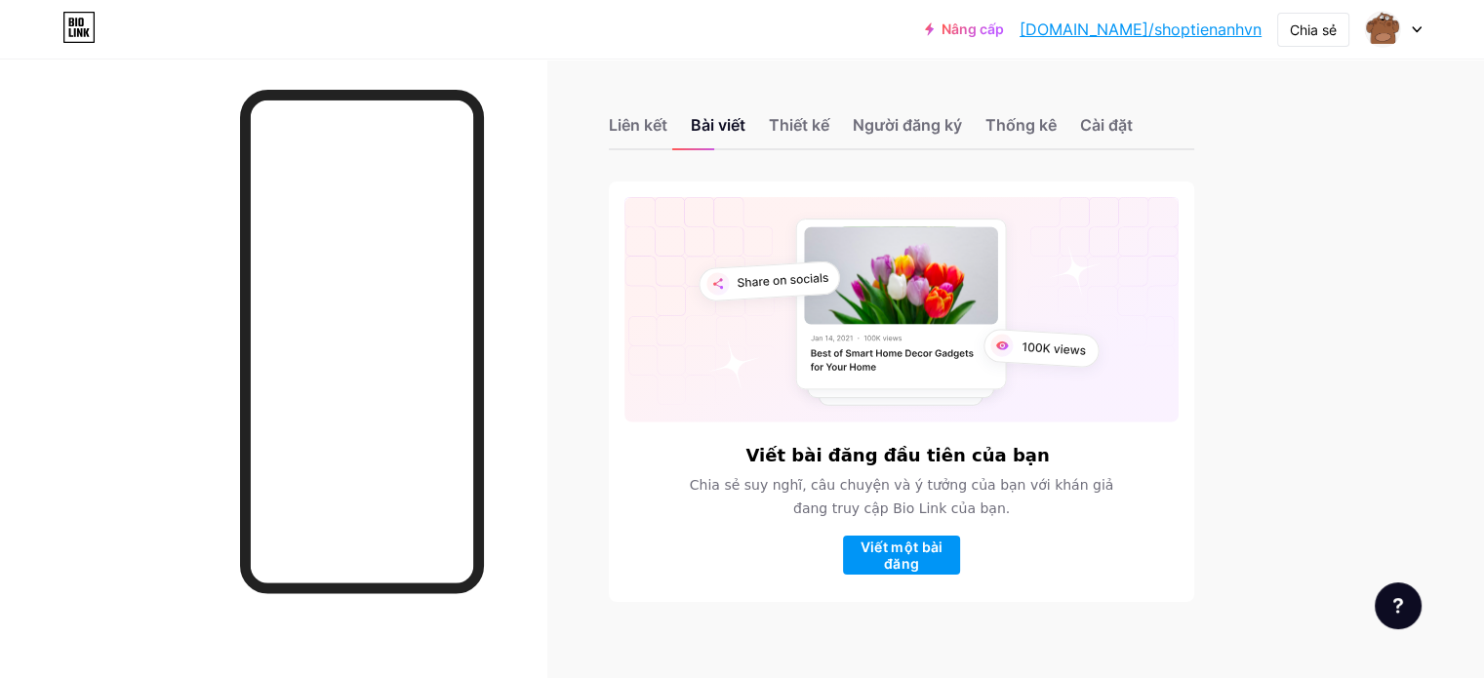
click at [946, 378] on rect at bounding box center [901, 304] width 211 height 171
click at [829, 130] on font "Thiết kế" at bounding box center [799, 125] width 60 height 20
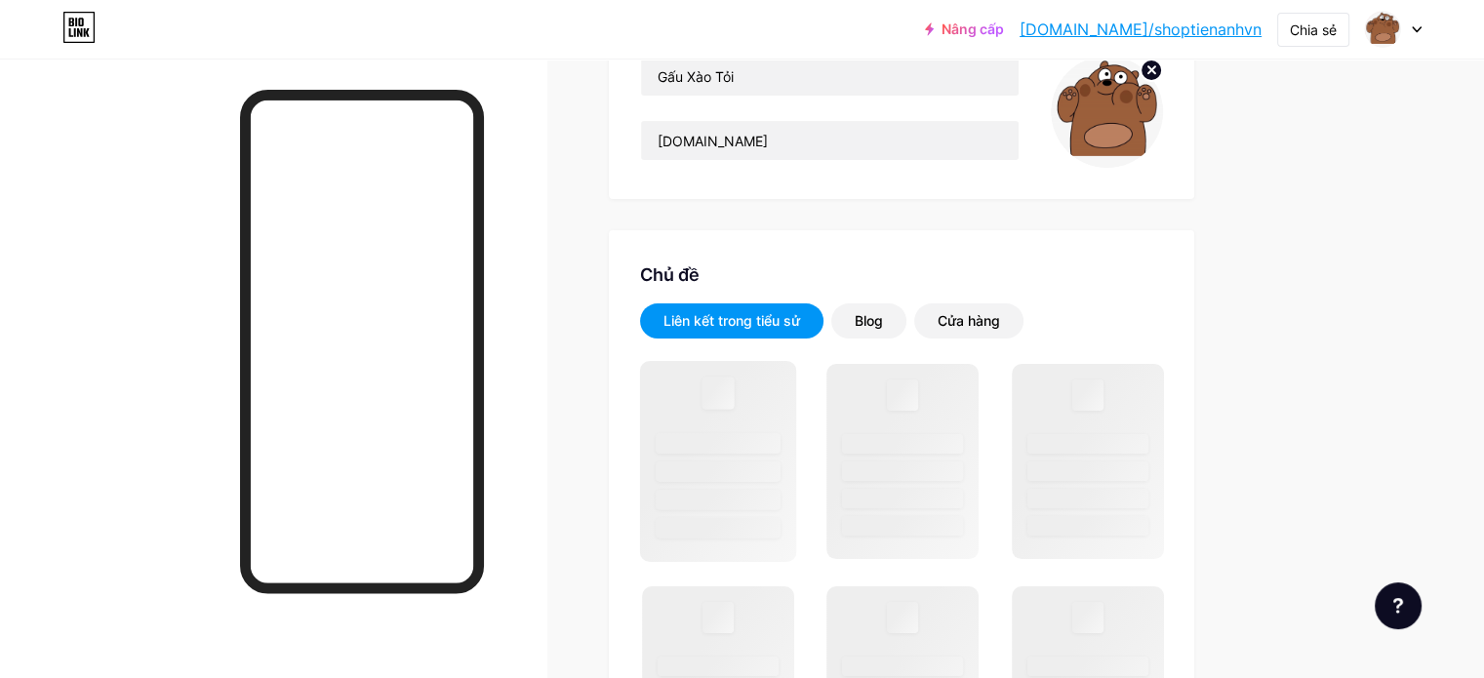
scroll to position [293, 0]
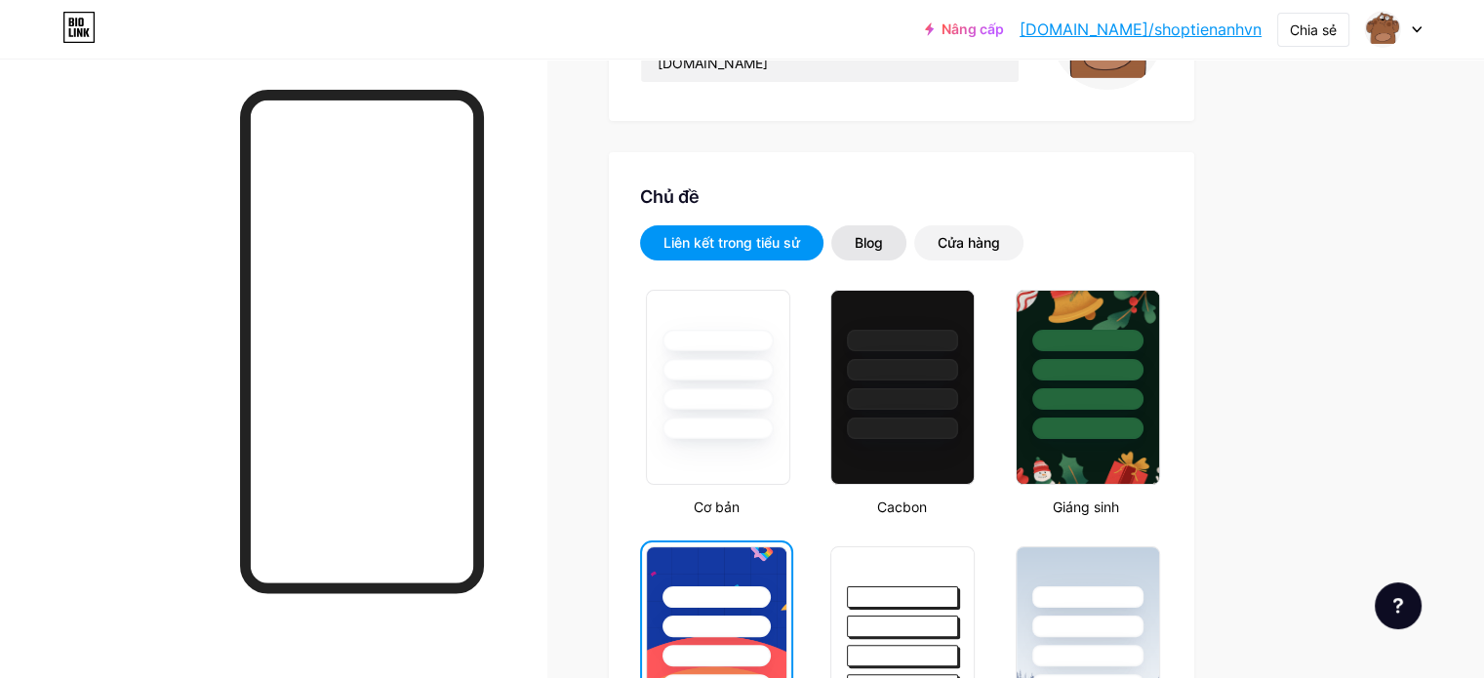
click at [906, 244] on div "Blog" at bounding box center [868, 242] width 75 height 35
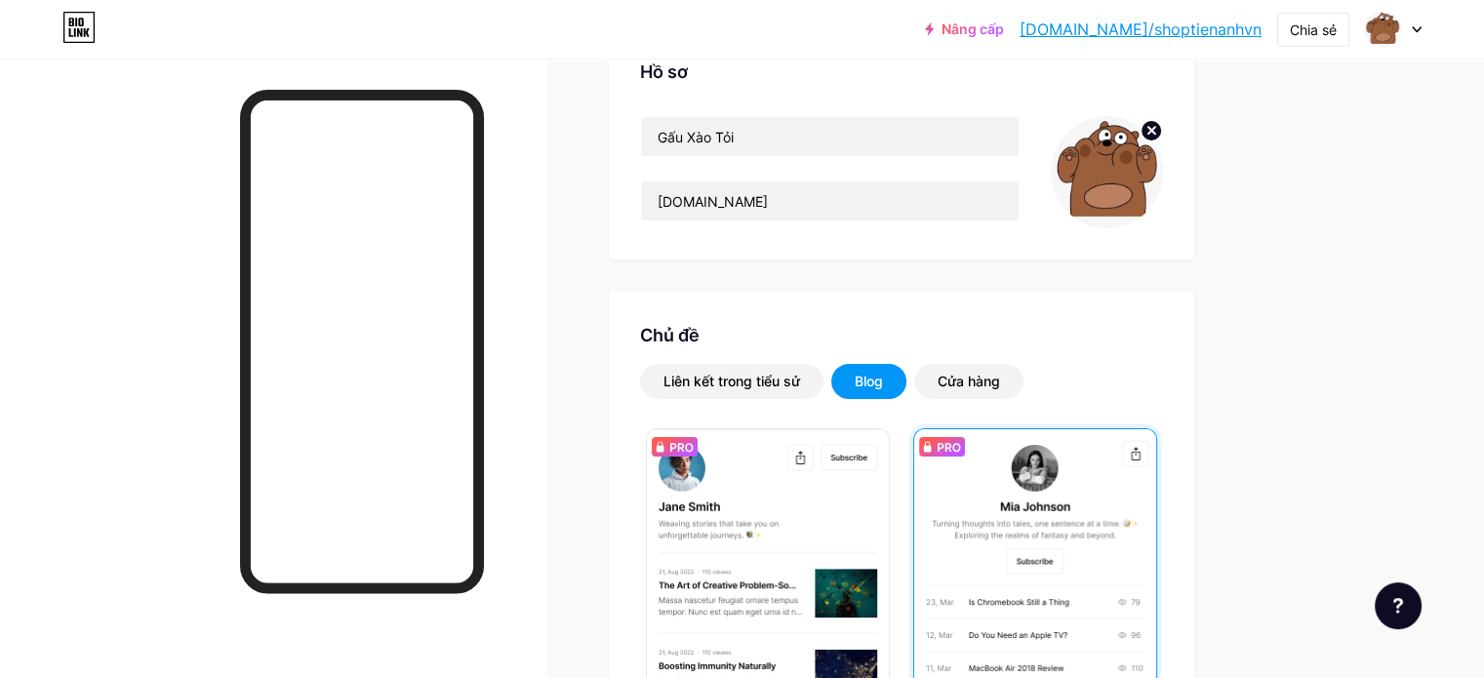
scroll to position [98, 0]
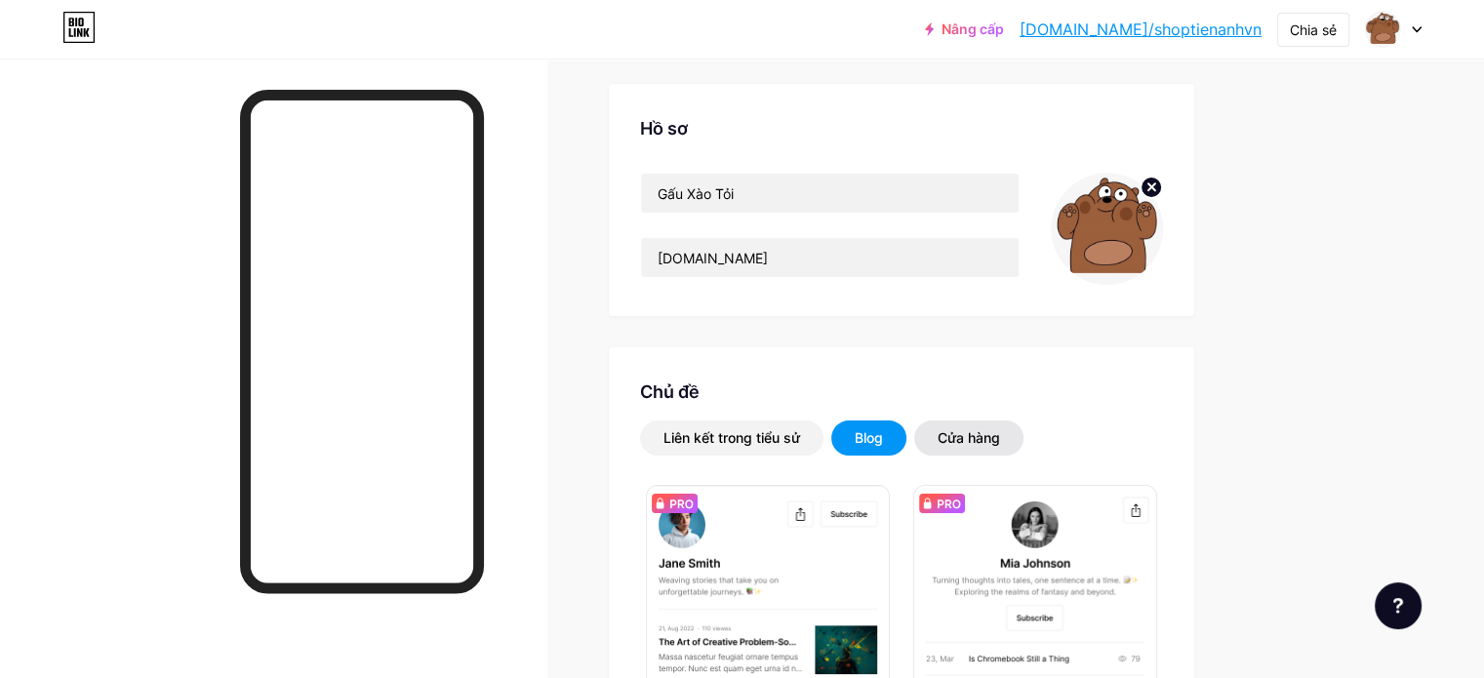
click at [1000, 428] on div "Cửa hàng" at bounding box center [969, 438] width 62 height 20
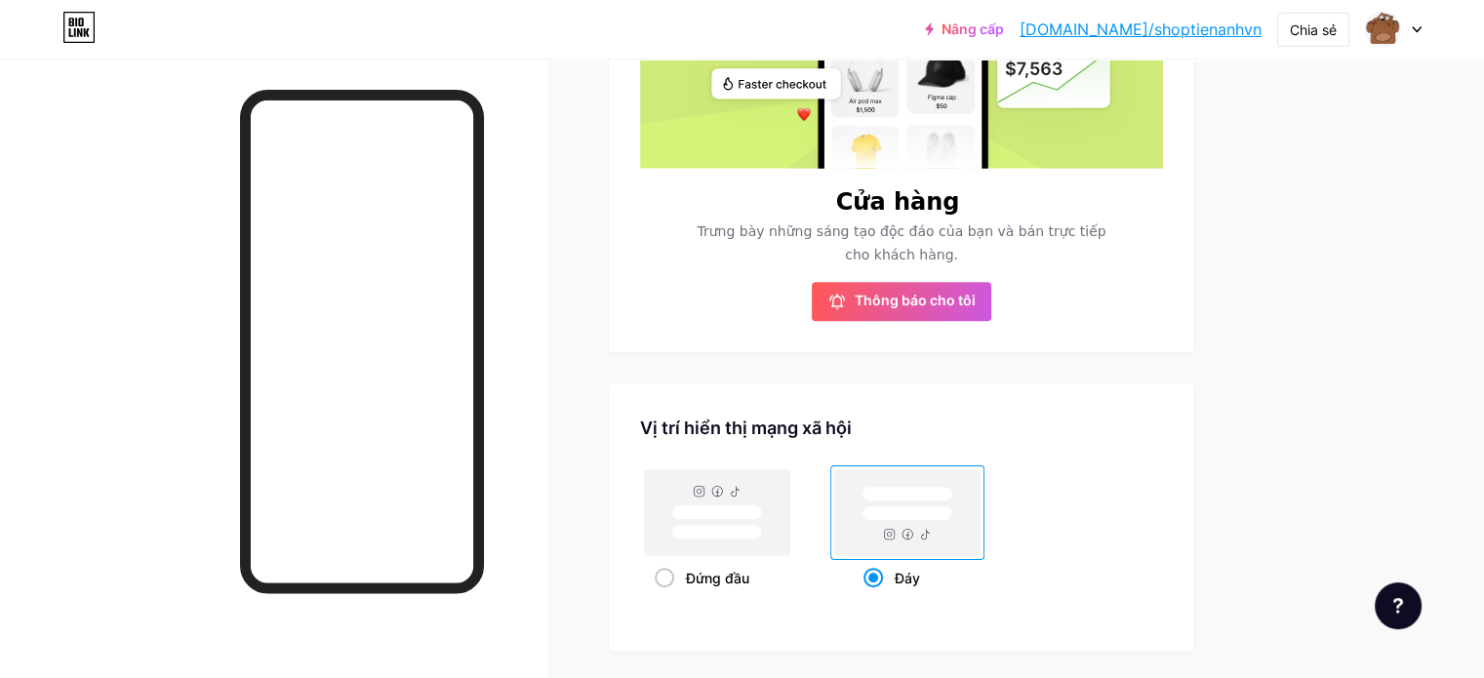
scroll to position [683, 0]
click at [749, 577] on font "Đứng đầu" at bounding box center [717, 577] width 63 height 17
click at [667, 595] on input "Đứng đầu" at bounding box center [661, 601] width 13 height 13
radio input "true"
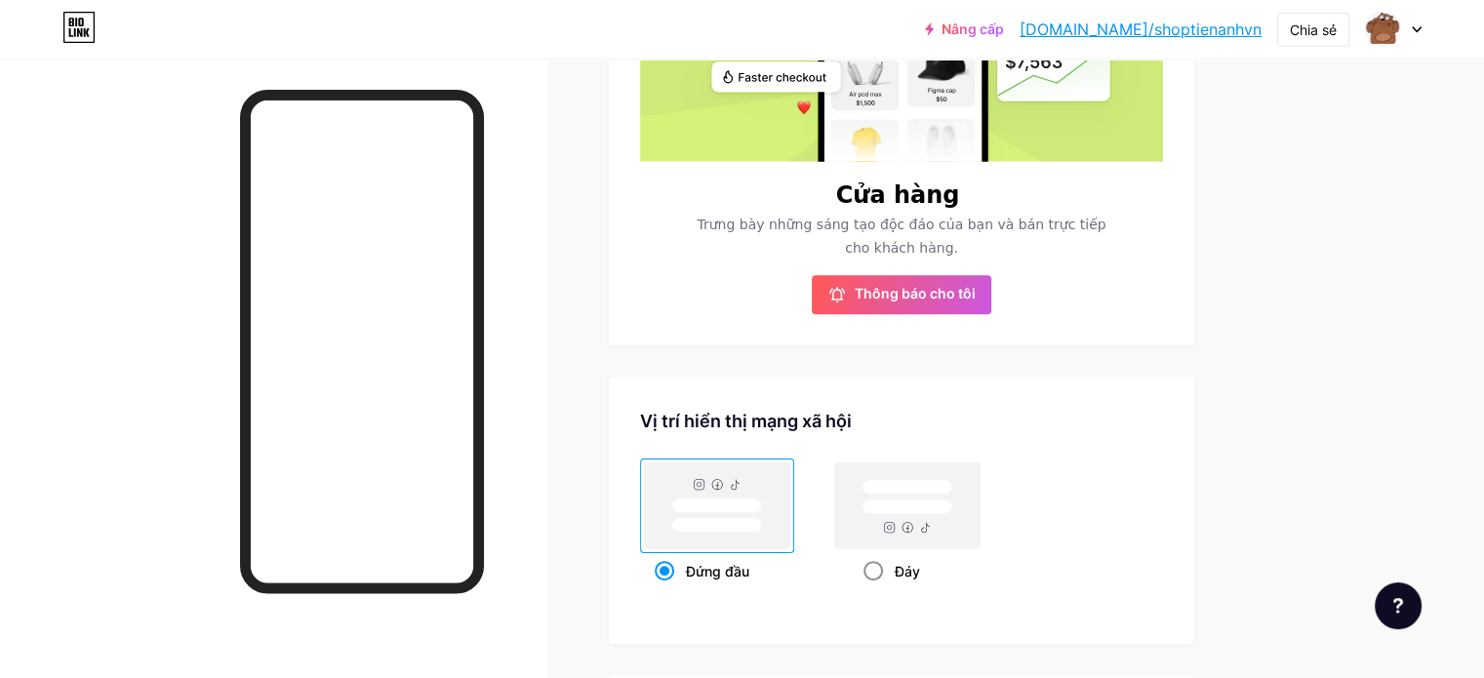
scroll to position [585, 0]
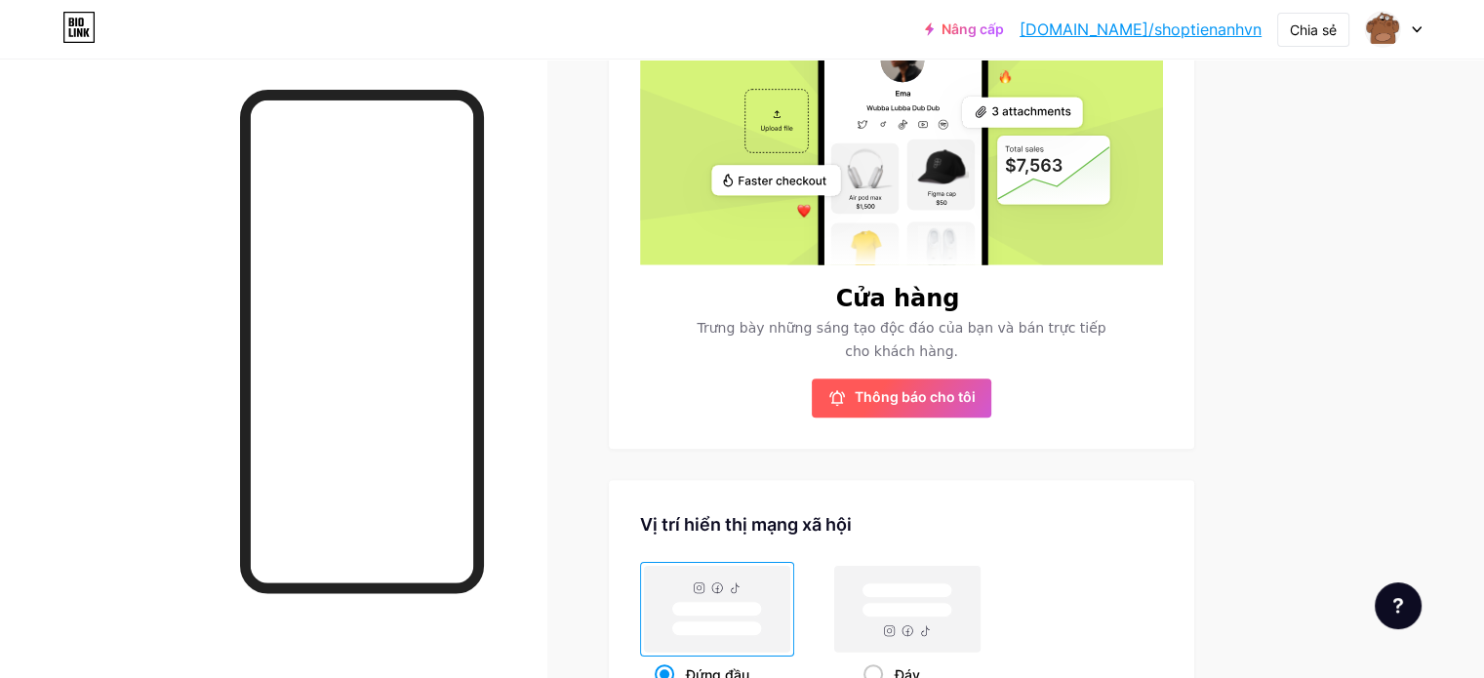
click at [967, 396] on font "Thông báo cho tôi" at bounding box center [915, 396] width 121 height 17
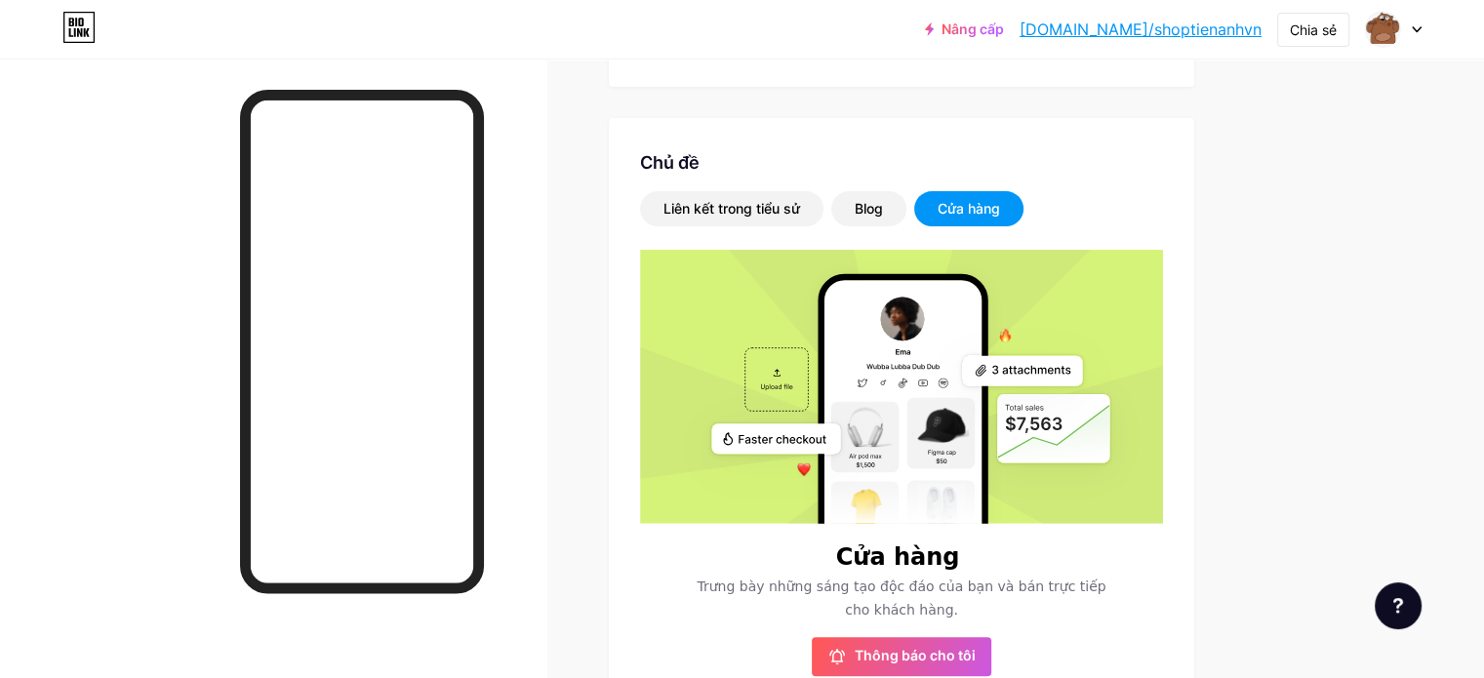
scroll to position [293, 0]
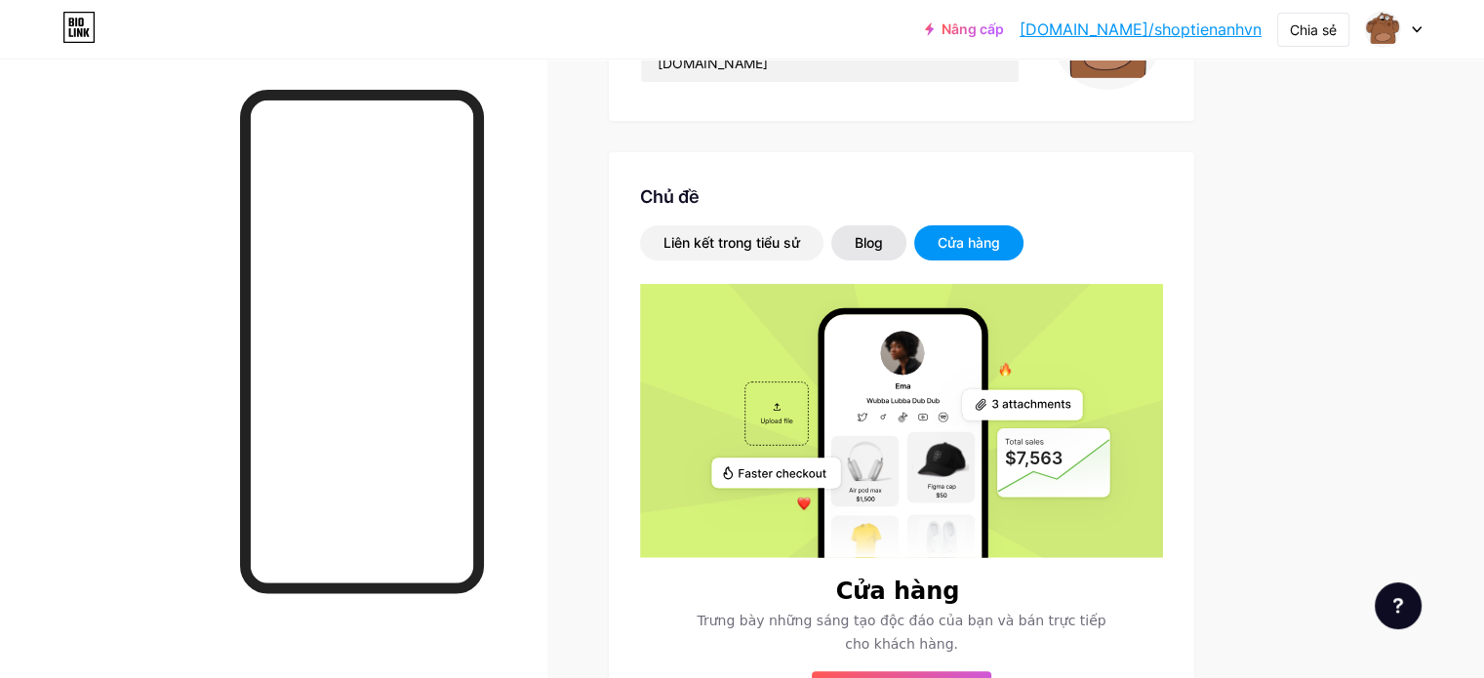
click at [906, 254] on div "Blog" at bounding box center [868, 242] width 75 height 35
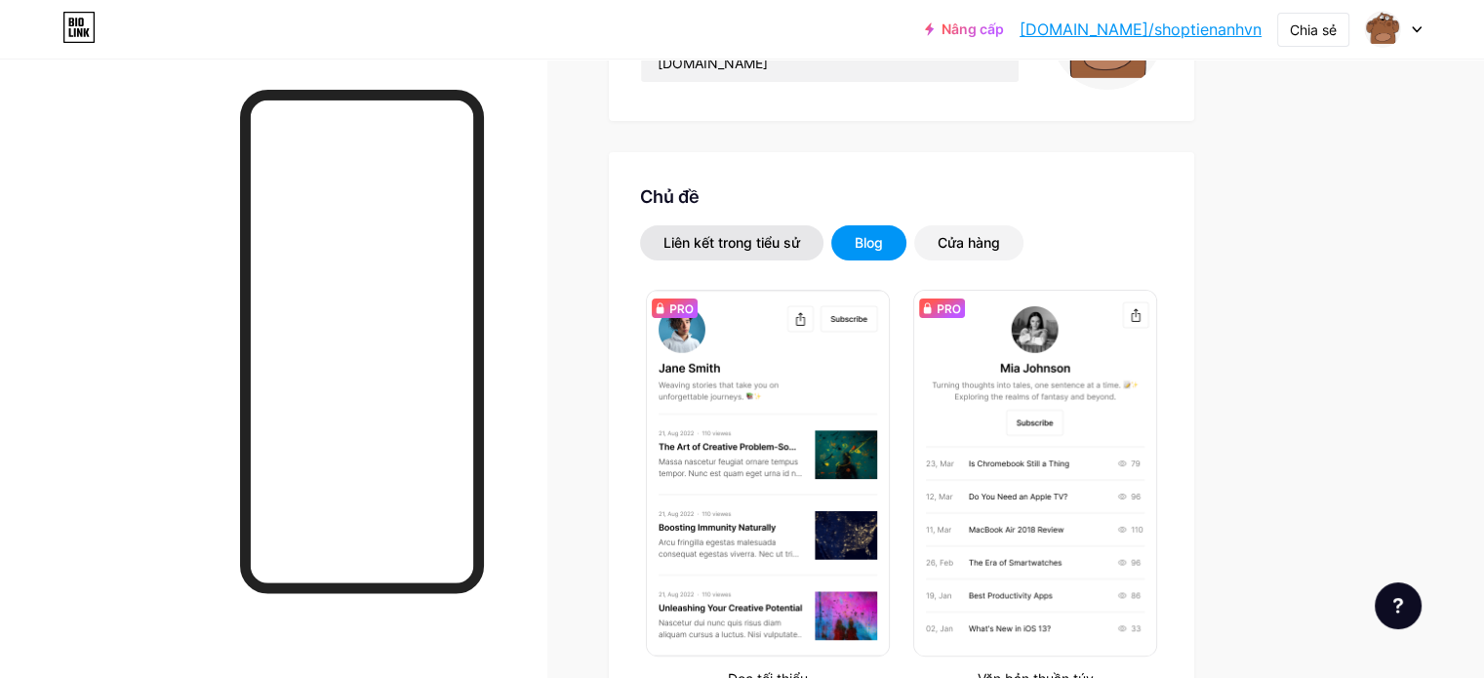
click at [800, 248] on font "Liên kết trong tiểu sử" at bounding box center [731, 242] width 137 height 17
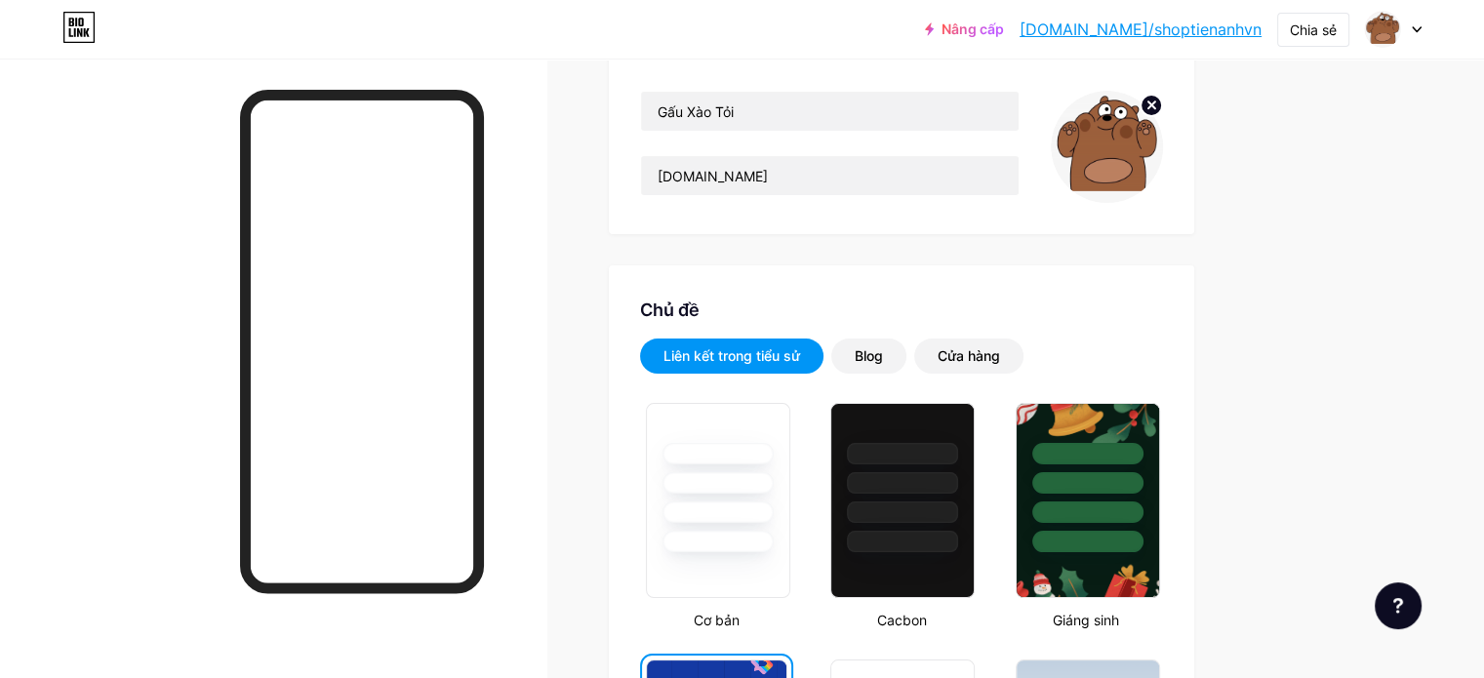
scroll to position [0, 0]
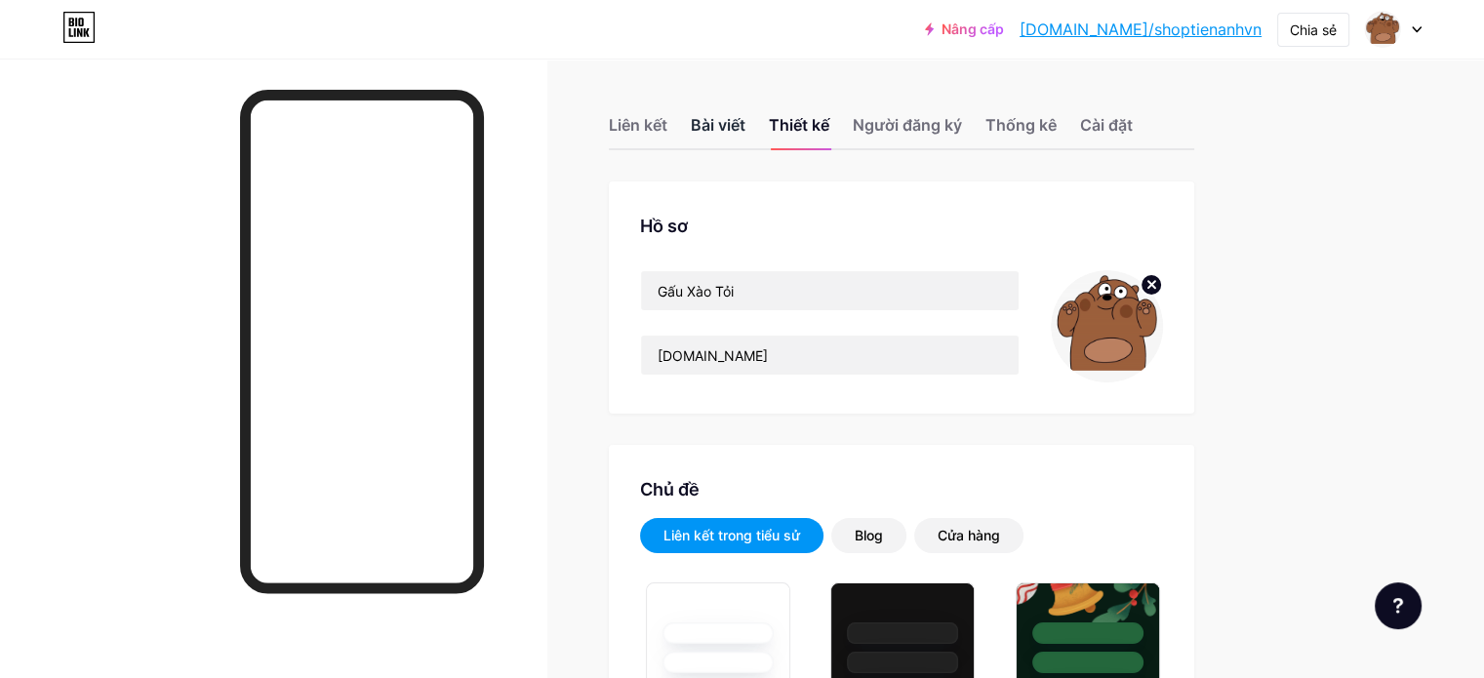
click at [745, 116] on font "Bài viết" at bounding box center [718, 125] width 55 height 20
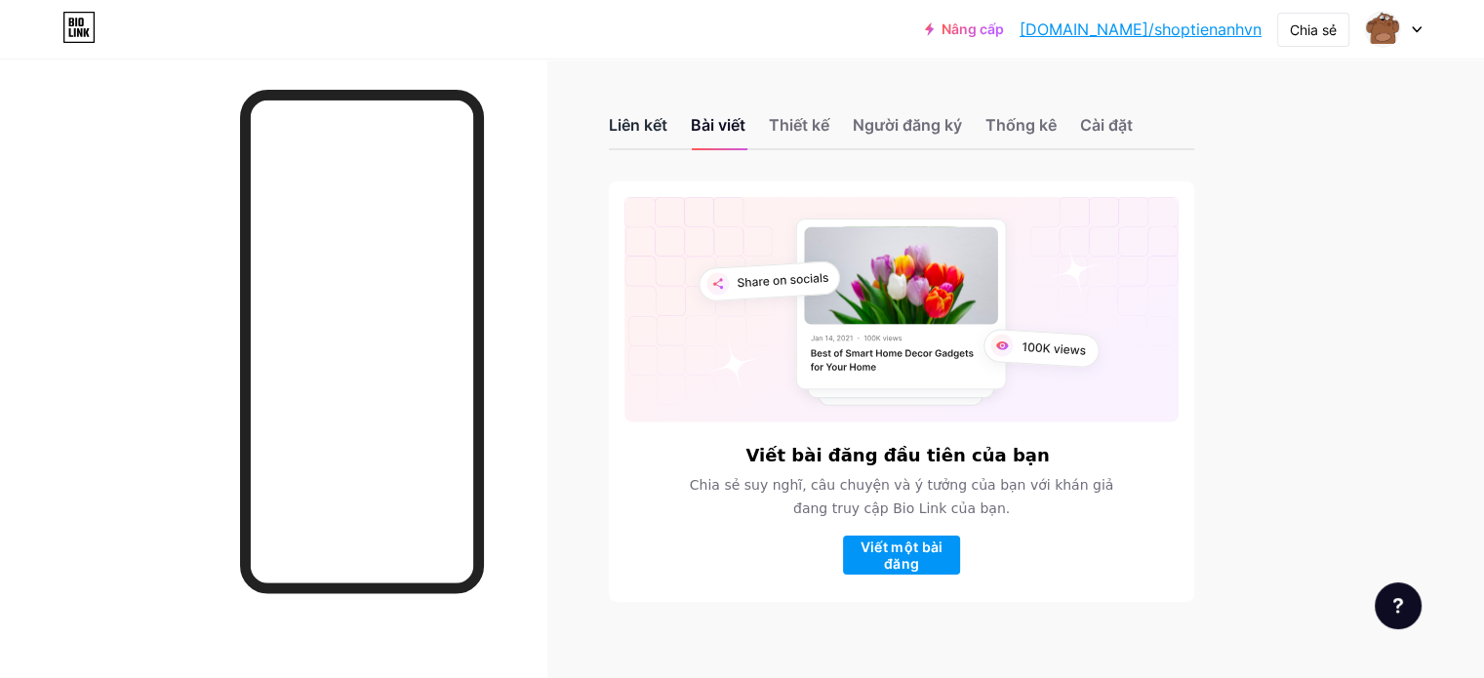
click at [667, 119] on font "Liên kết" at bounding box center [638, 125] width 59 height 20
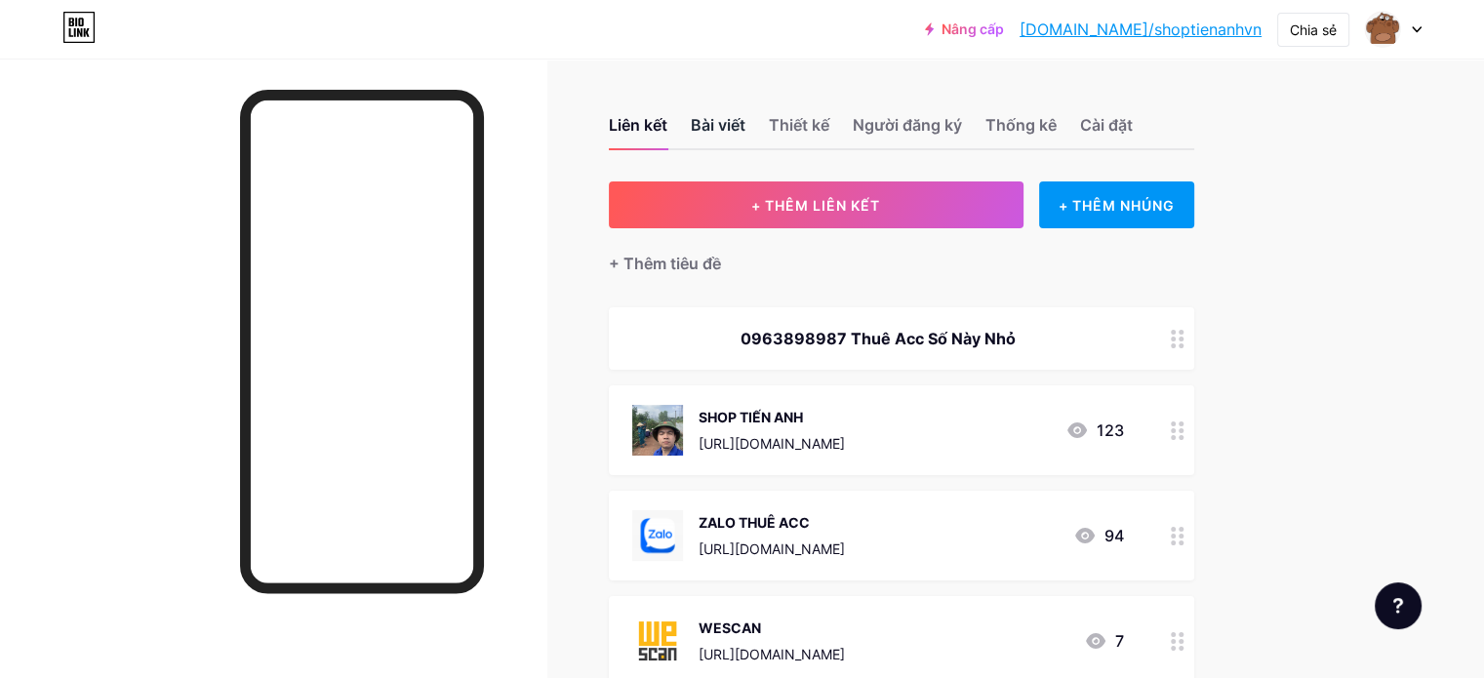
click at [745, 130] on font "Bài viết" at bounding box center [718, 125] width 55 height 20
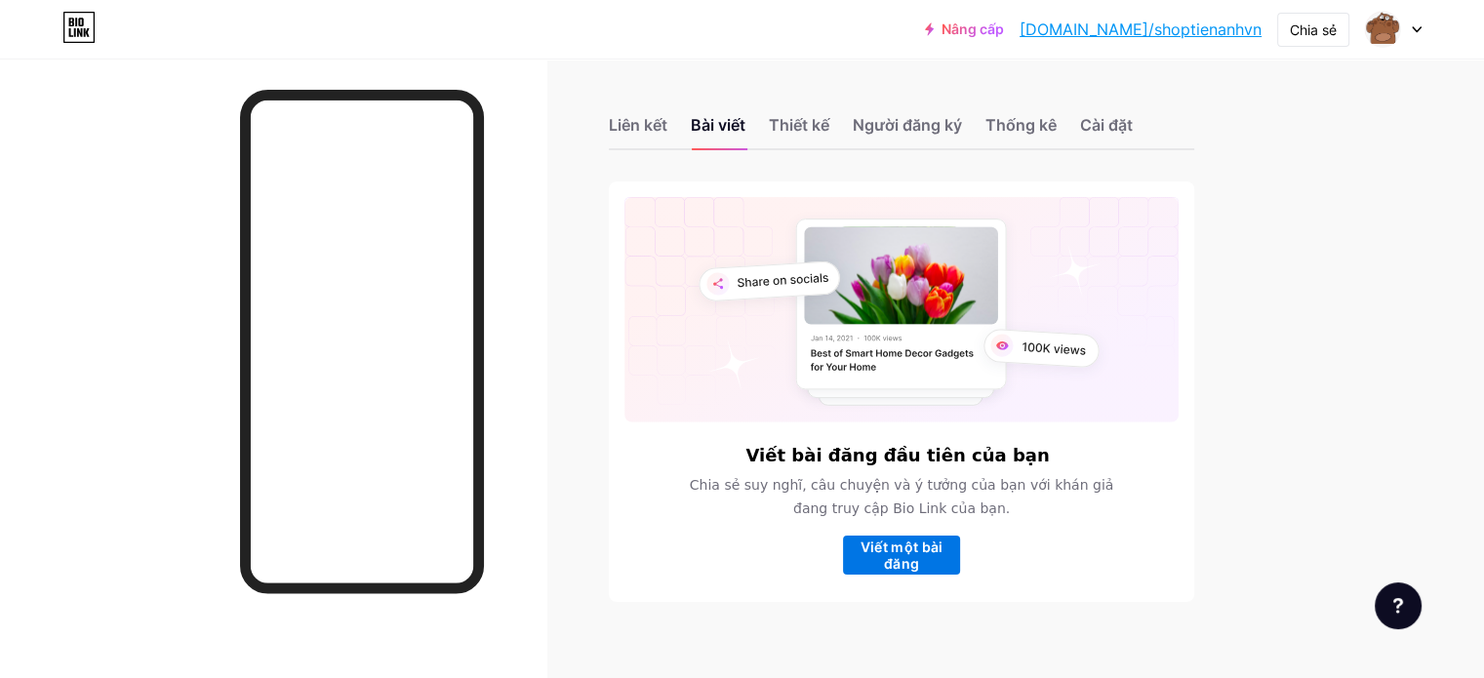
click at [943, 543] on font "Viết một bài đăng" at bounding box center [901, 555] width 83 height 33
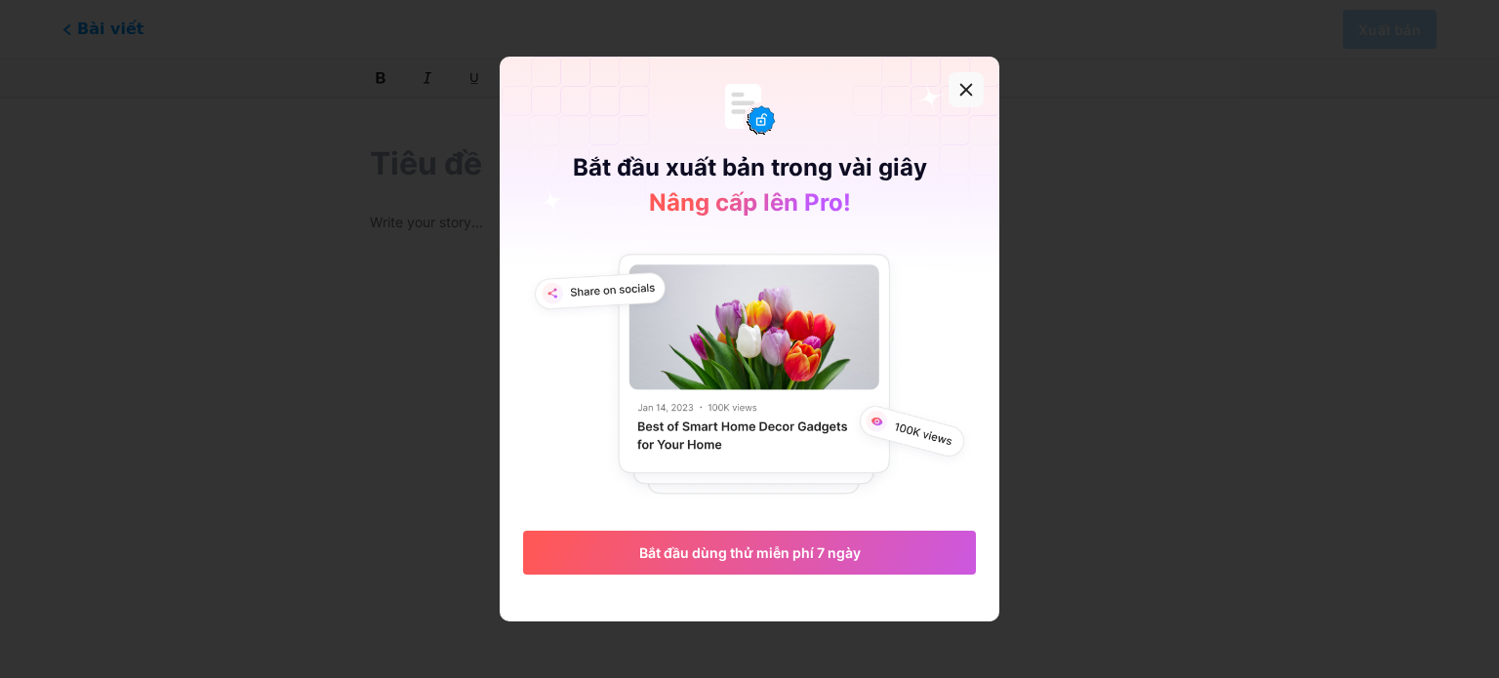
click at [964, 96] on icon at bounding box center [966, 90] width 16 height 16
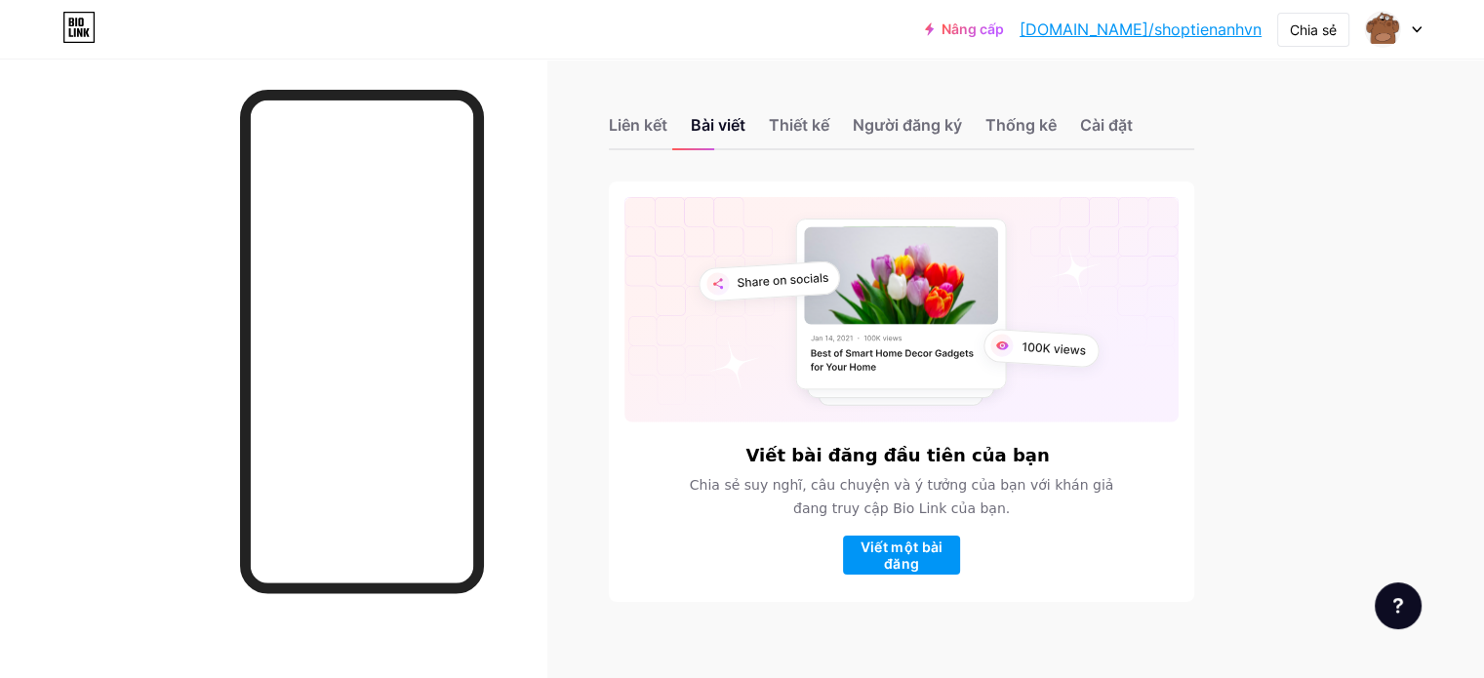
drag, startPoint x: 544, startPoint y: 77, endPoint x: 875, endPoint y: 17, distance: 336.2
click at [546, 76] on div at bounding box center [273, 398] width 546 height 678
